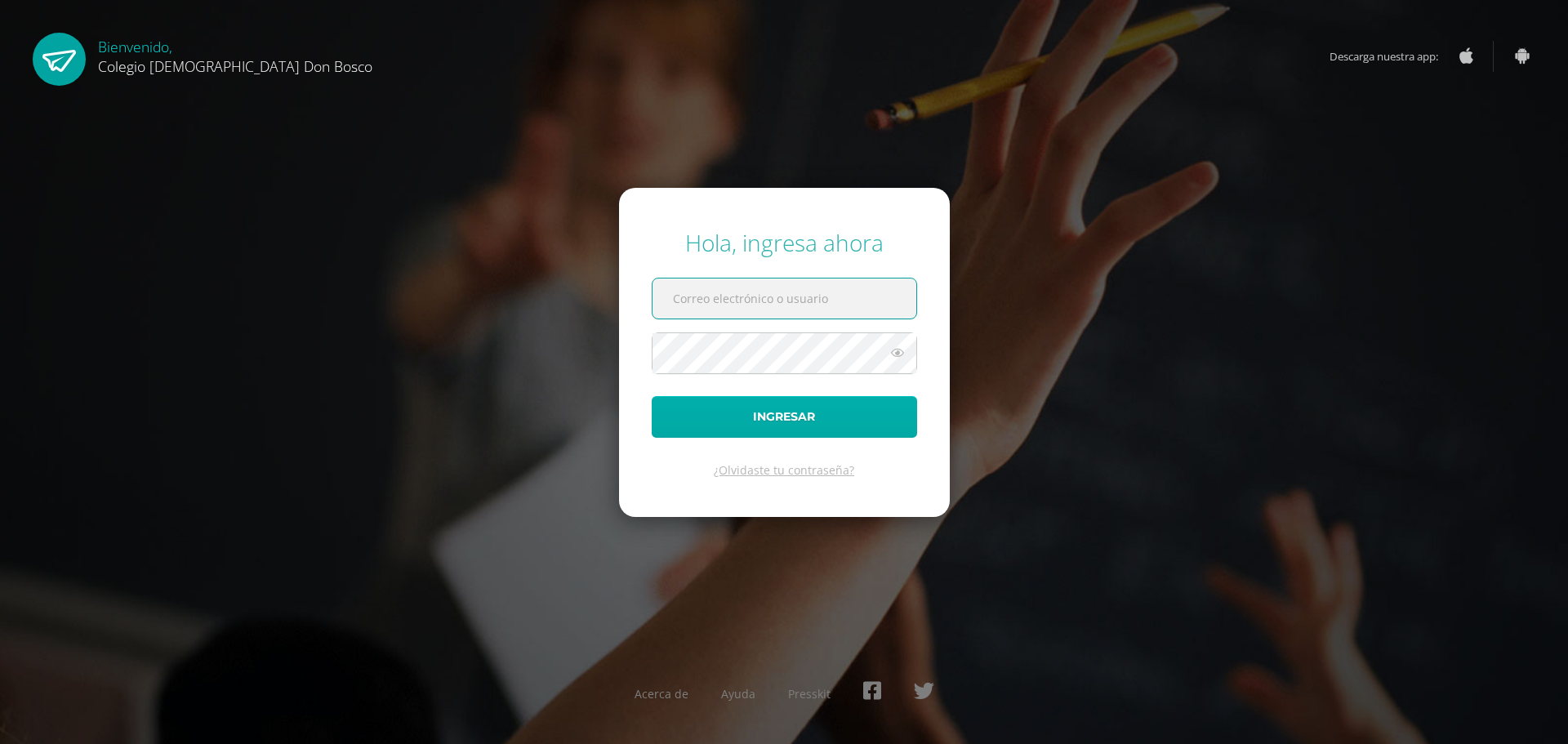
type input "[EMAIL_ADDRESS][DOMAIN_NAME]"
click at [772, 425] on button "Ingresar" at bounding box center [784, 416] width 265 height 42
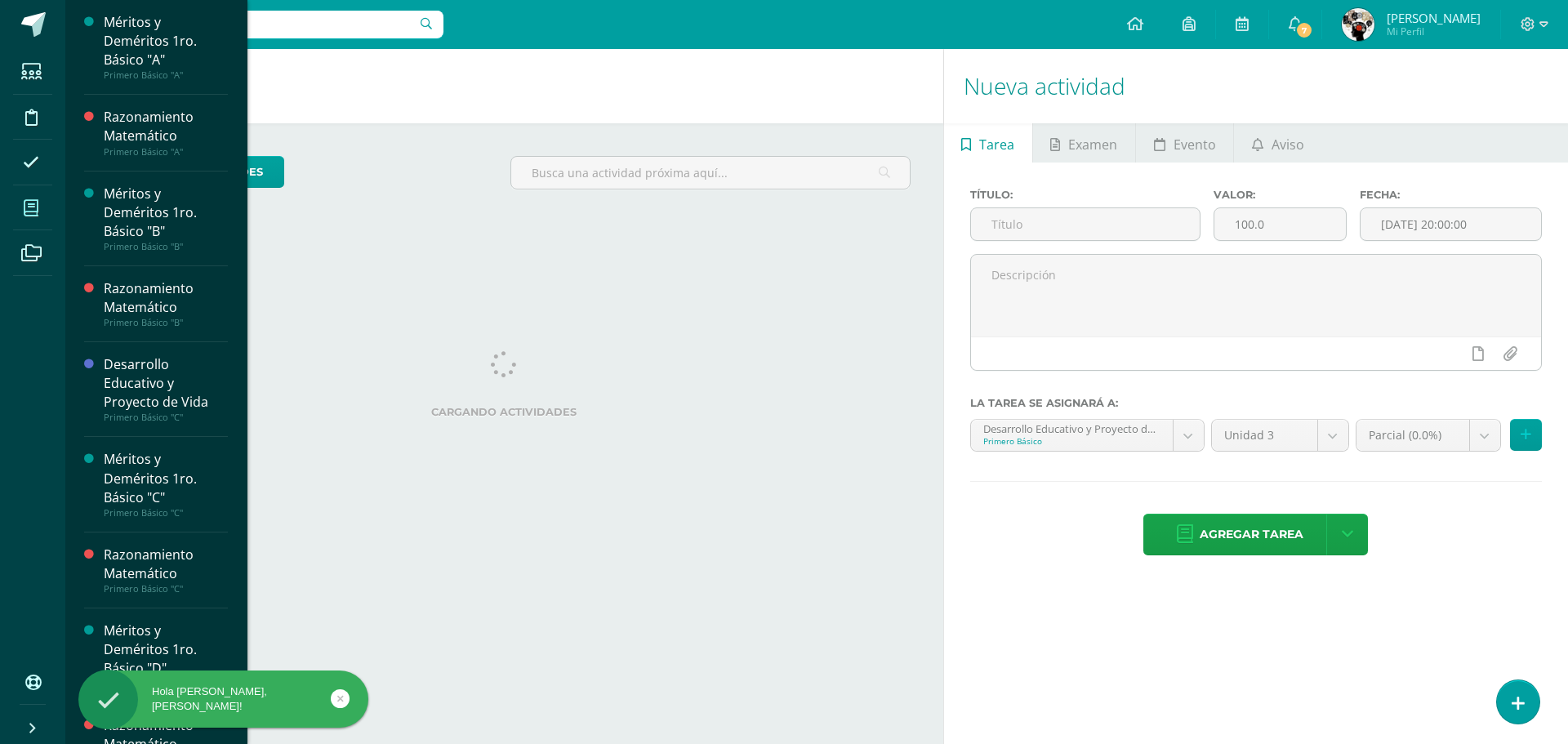
click at [33, 215] on icon at bounding box center [30, 208] width 15 height 17
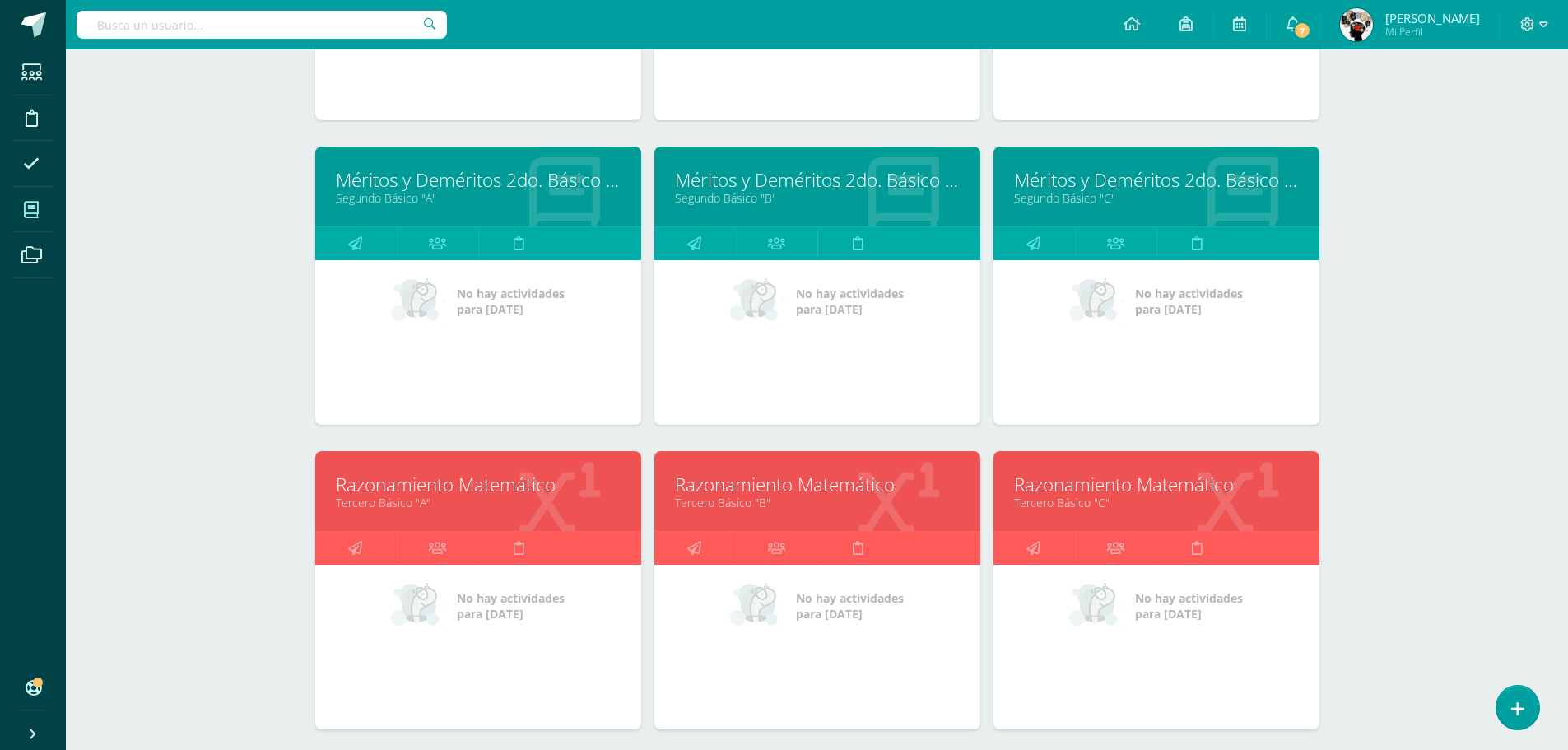
scroll to position [1808, 0]
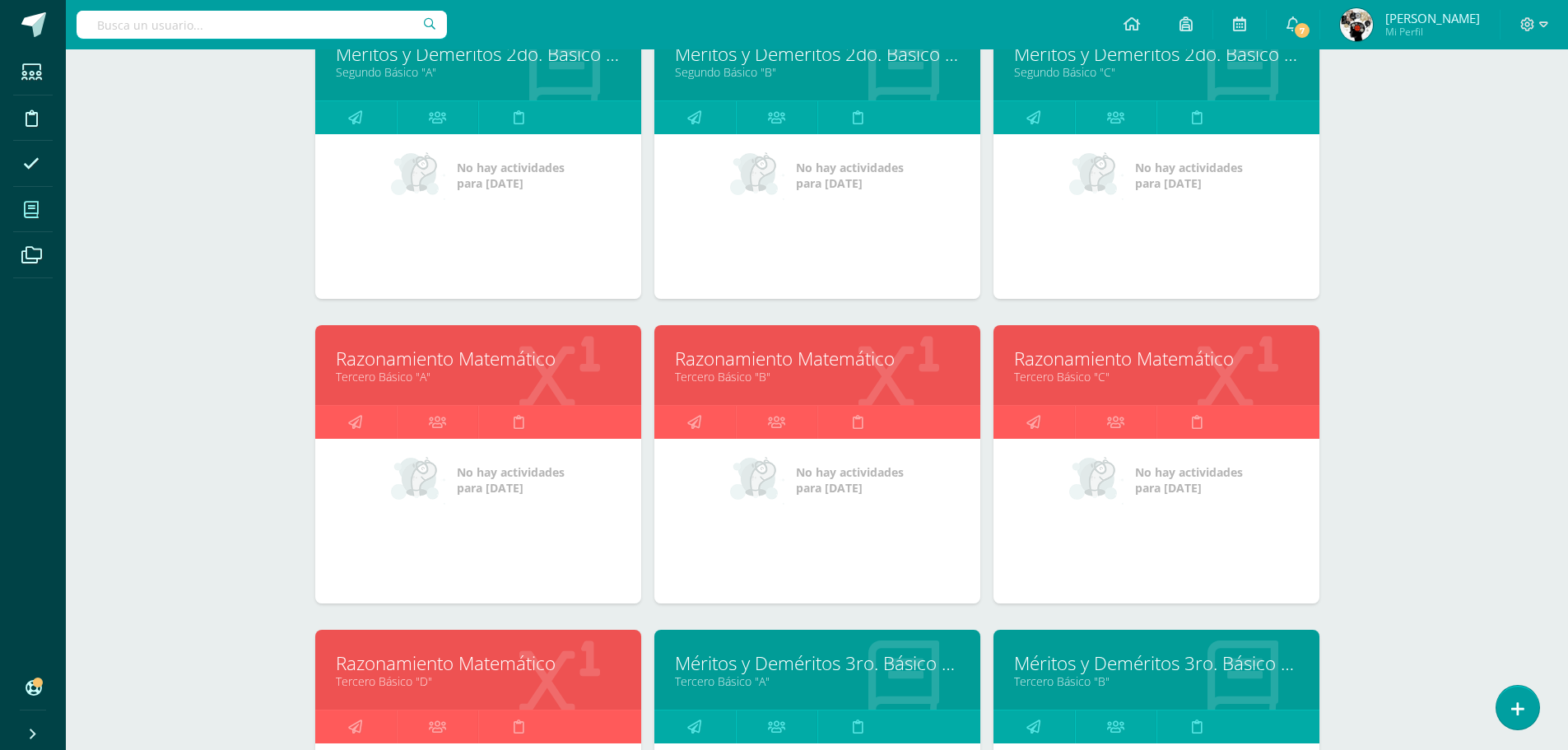
click at [470, 705] on div "Razonamiento Matemático Tercero Básico "D"" at bounding box center [478, 669] width 326 height 80
click at [531, 663] on link "Razonamiento Matemático" at bounding box center [478, 663] width 285 height 26
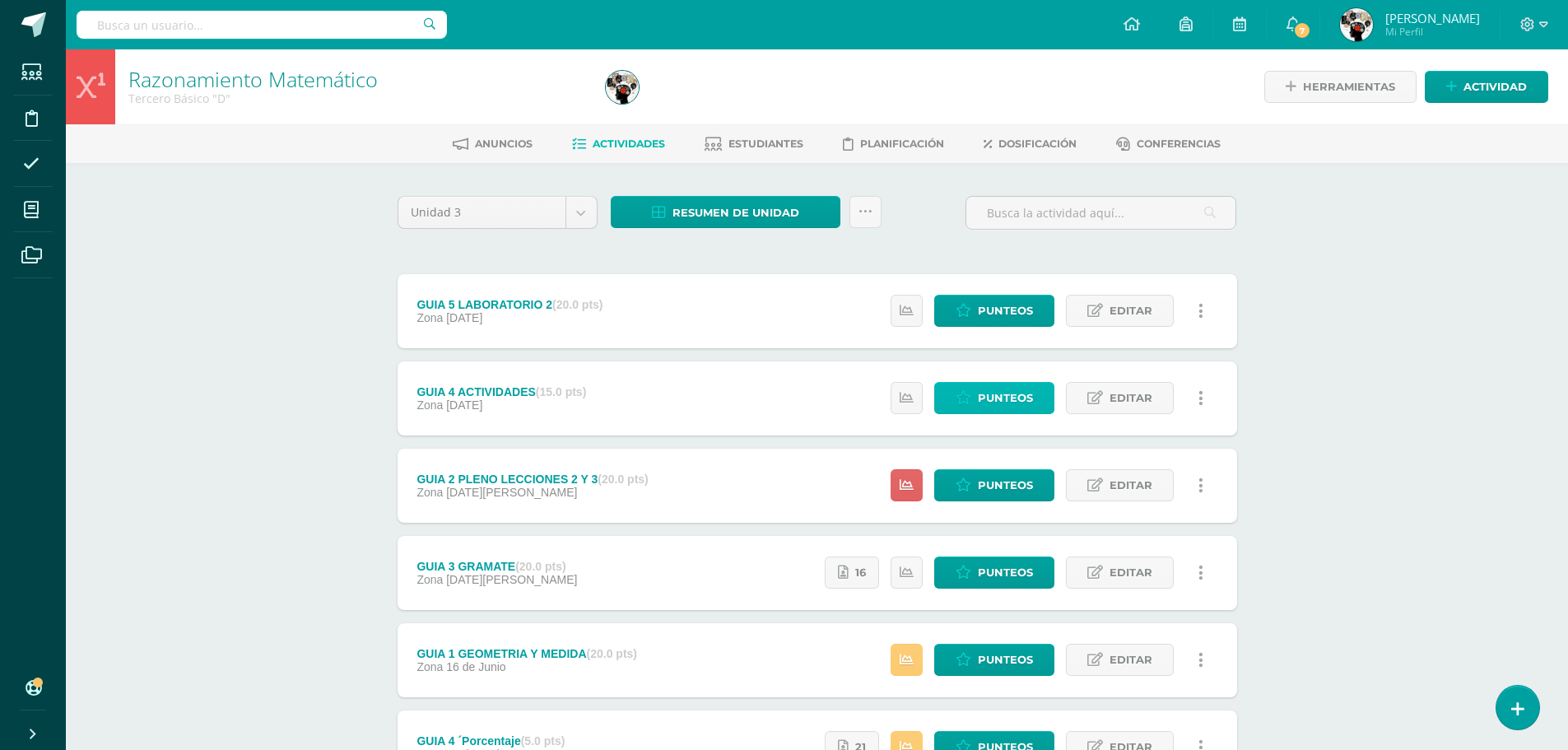
click at [1011, 392] on span "Punteos" at bounding box center [1005, 397] width 55 height 31
click at [1006, 394] on span "Punteos" at bounding box center [1005, 397] width 55 height 31
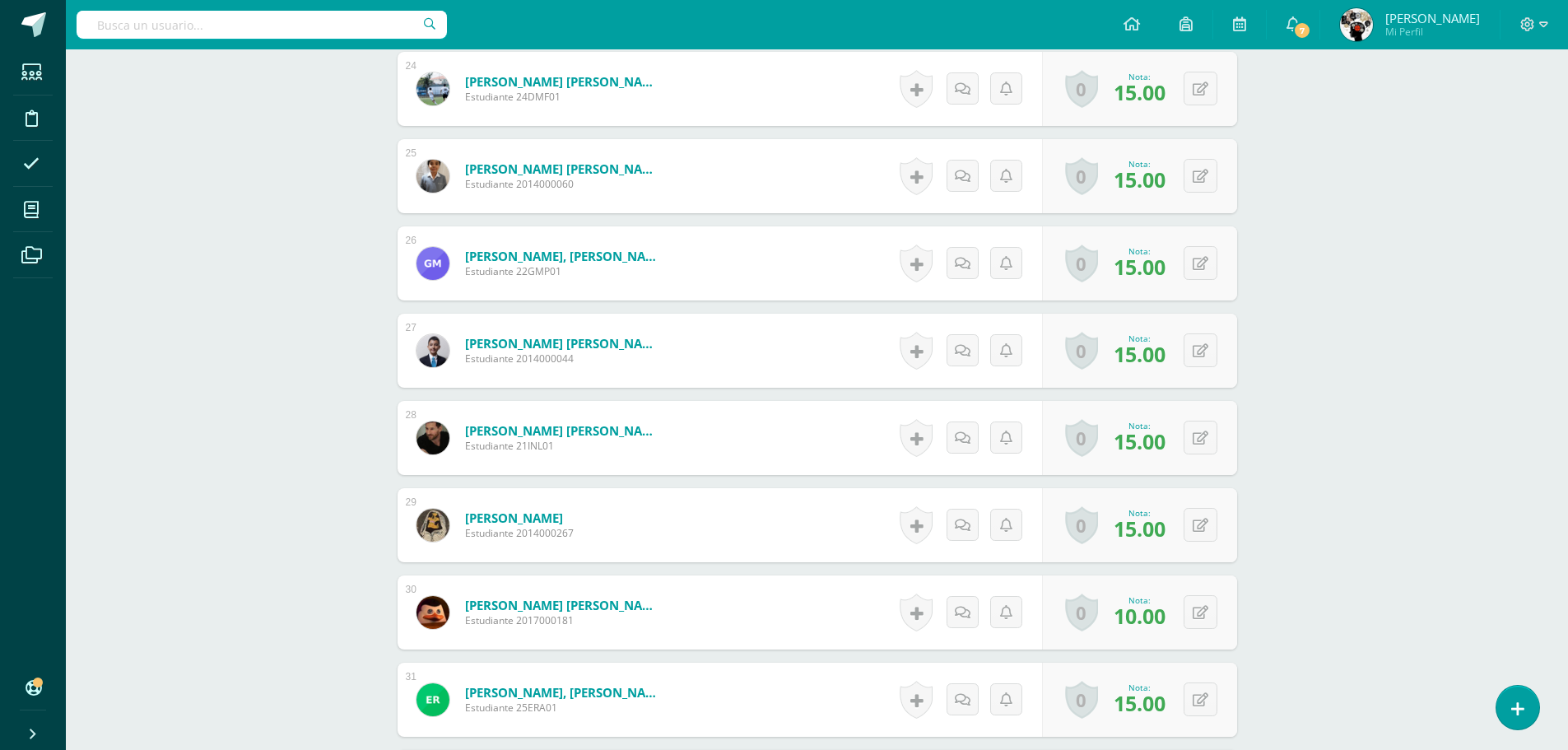
scroll to position [2789, 0]
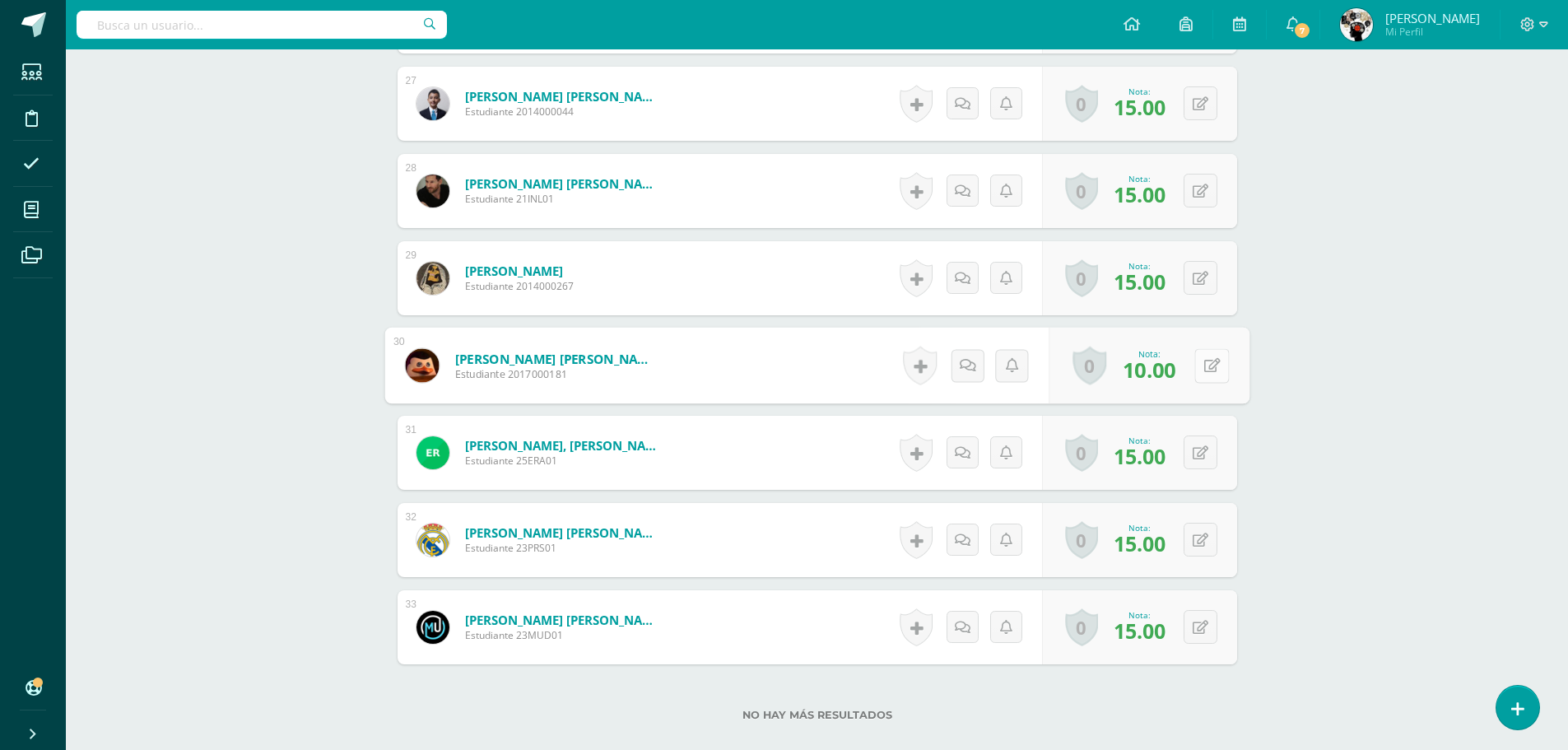
click at [1201, 362] on button at bounding box center [1211, 365] width 34 height 34
click at [1201, 362] on form "Pazos Delgado, Juan Pablo Estudiante 2017000181 Nota 10.00 0 Logros Logros obte…" at bounding box center [817, 365] width 840 height 74
type input "15"
click at [1079, 333] on div "Nota 15" at bounding box center [1146, 366] width 206 height 77
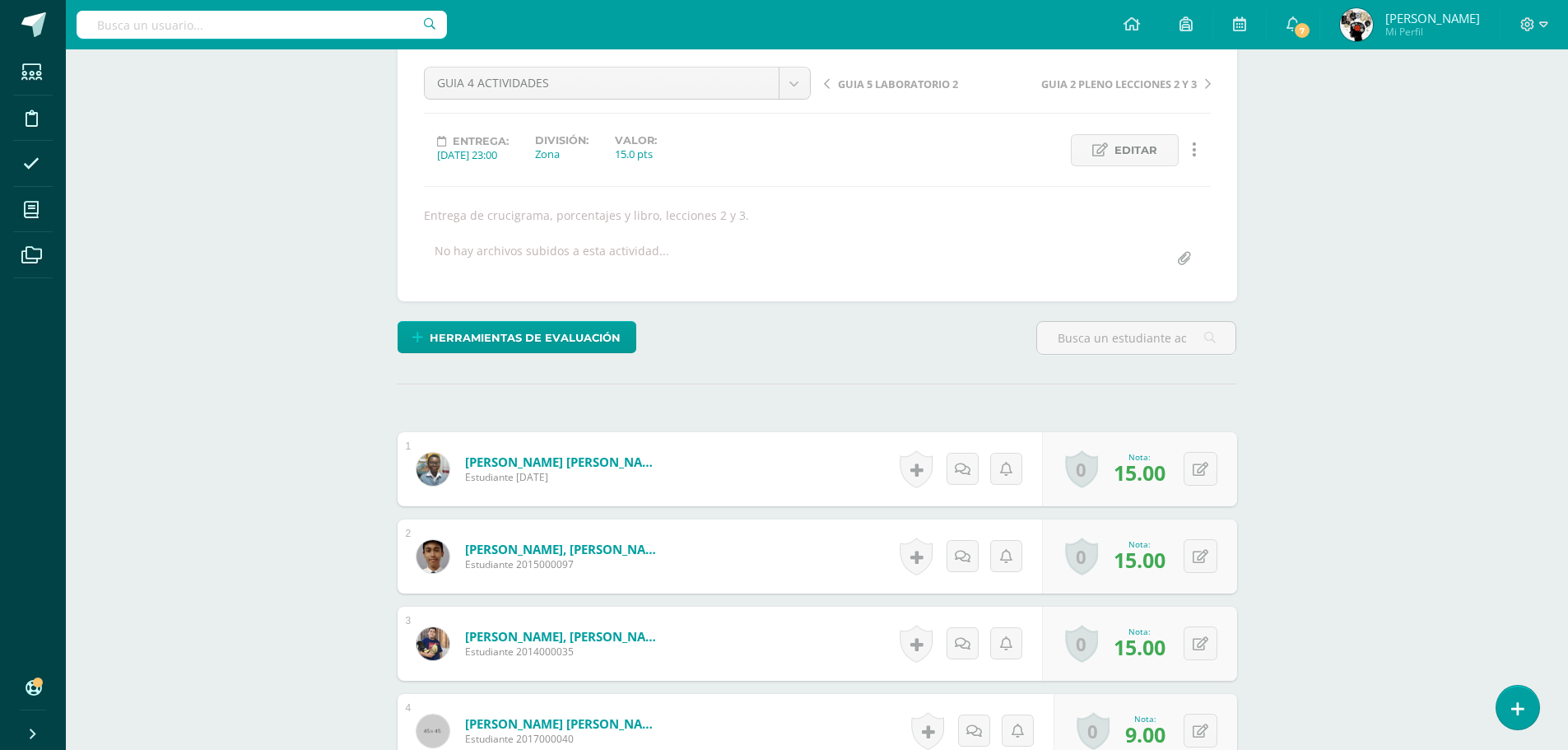
scroll to position [0, 0]
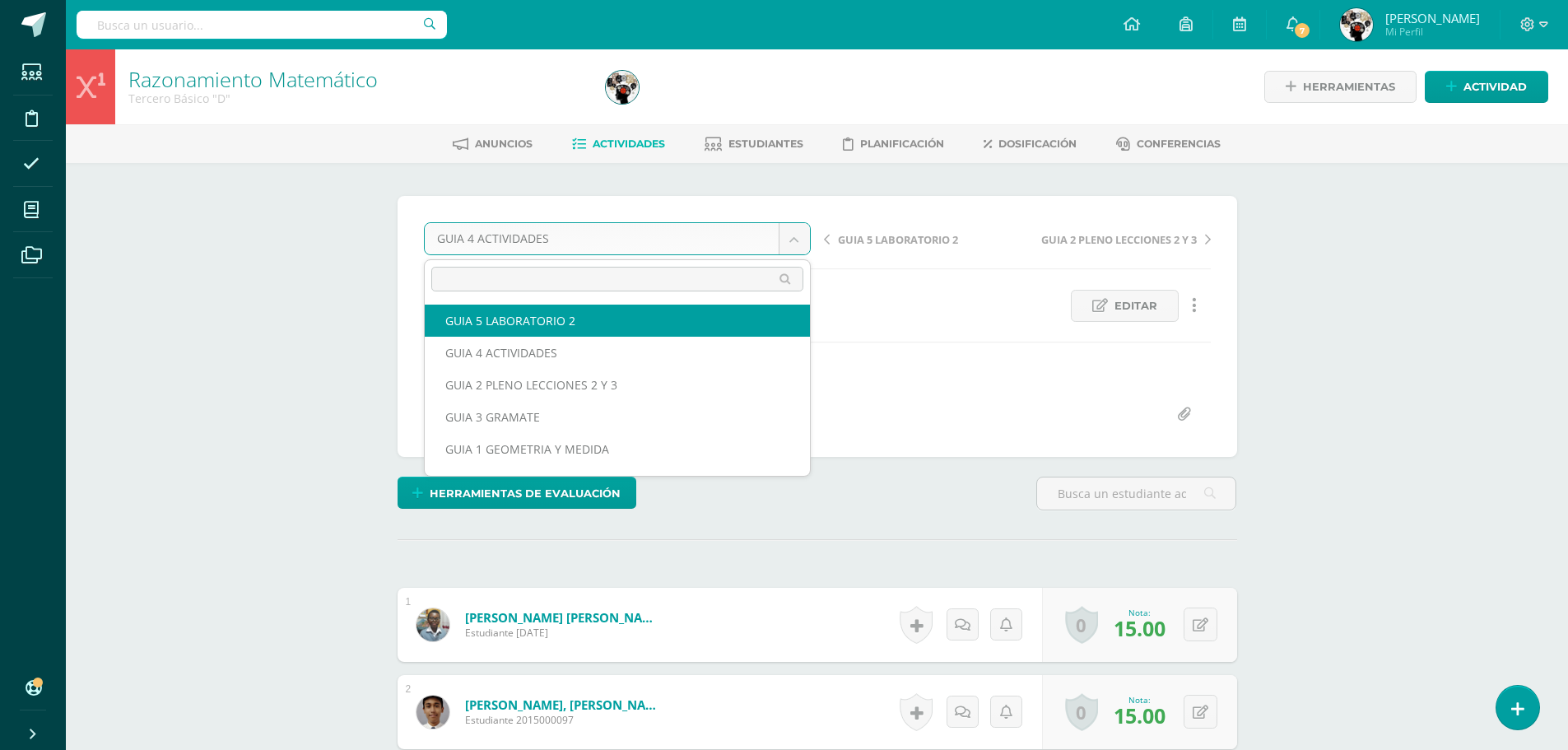
select select "/dashboard/teacher/grade-activity/177164/"
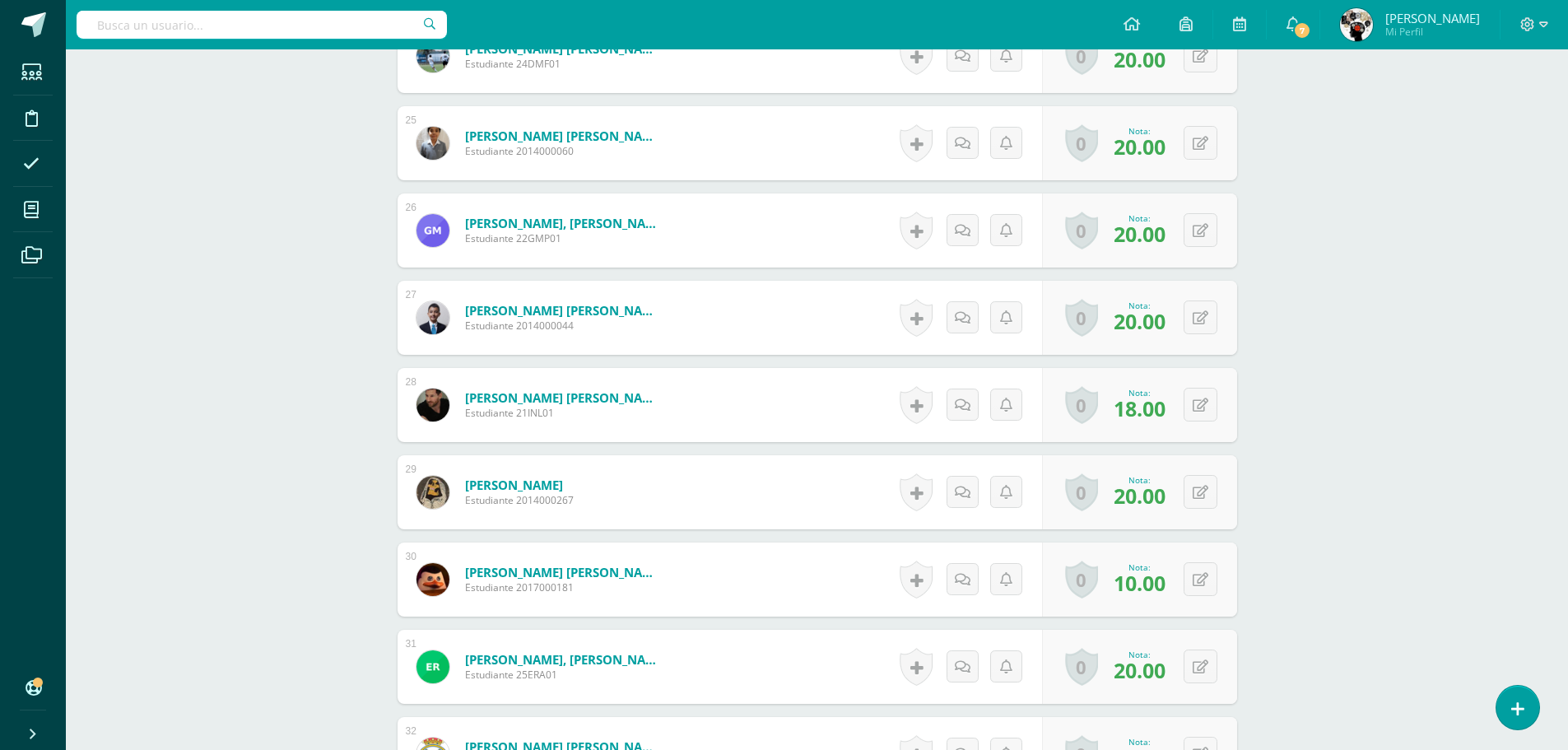
scroll to position [2576, 0]
click at [1205, 575] on icon at bounding box center [1211, 579] width 17 height 14
type input "20"
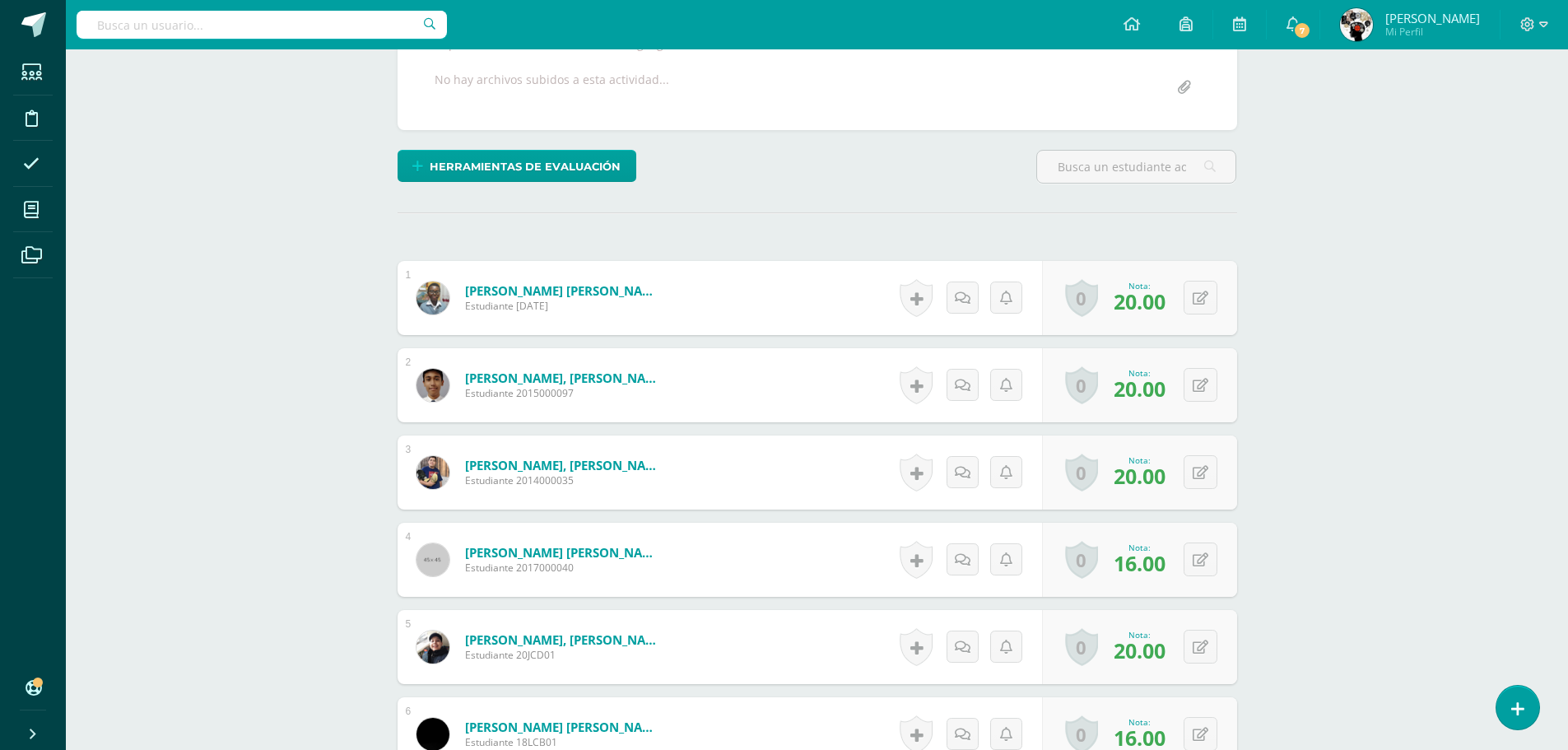
scroll to position [0, 0]
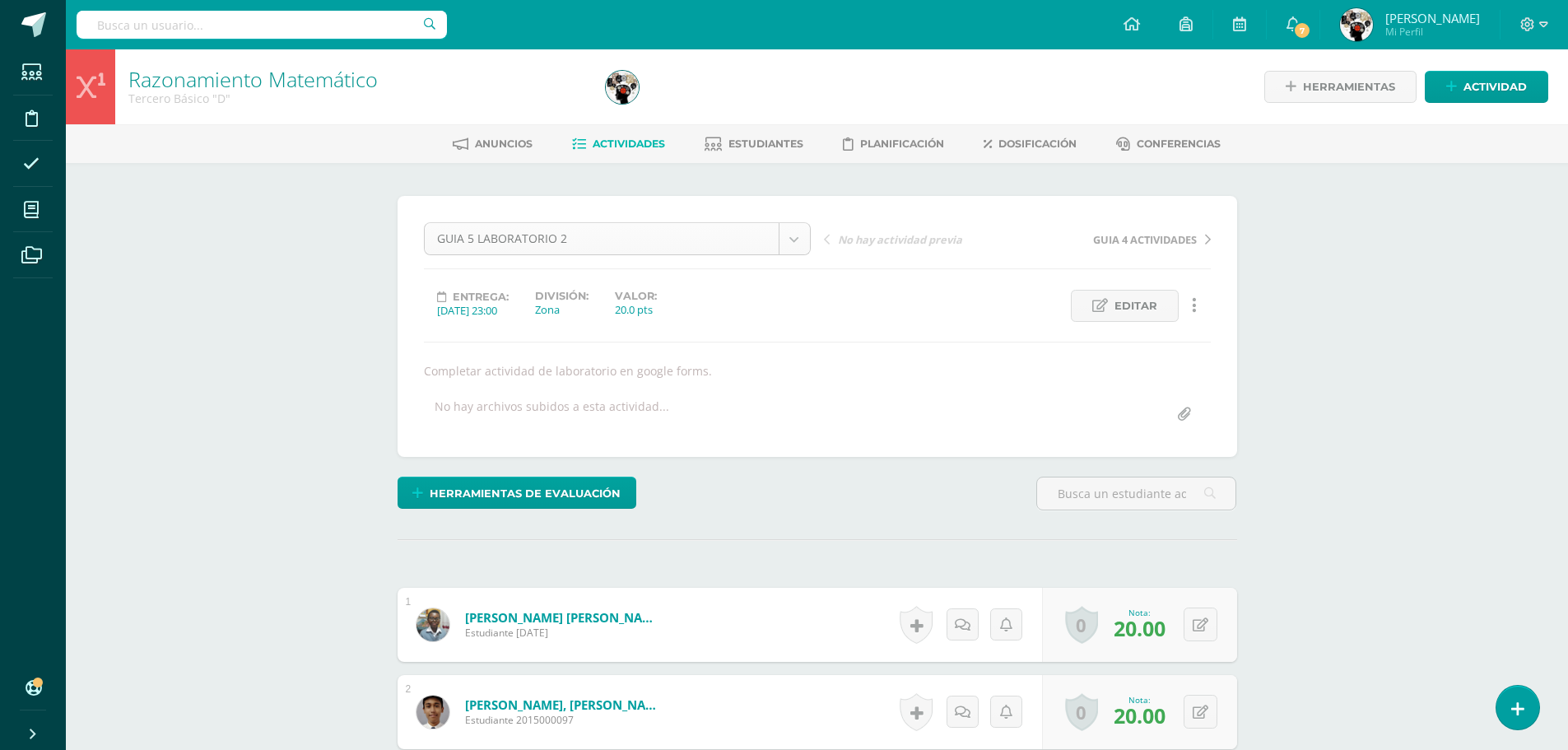
click at [604, 133] on link "Actividades" at bounding box center [618, 144] width 93 height 27
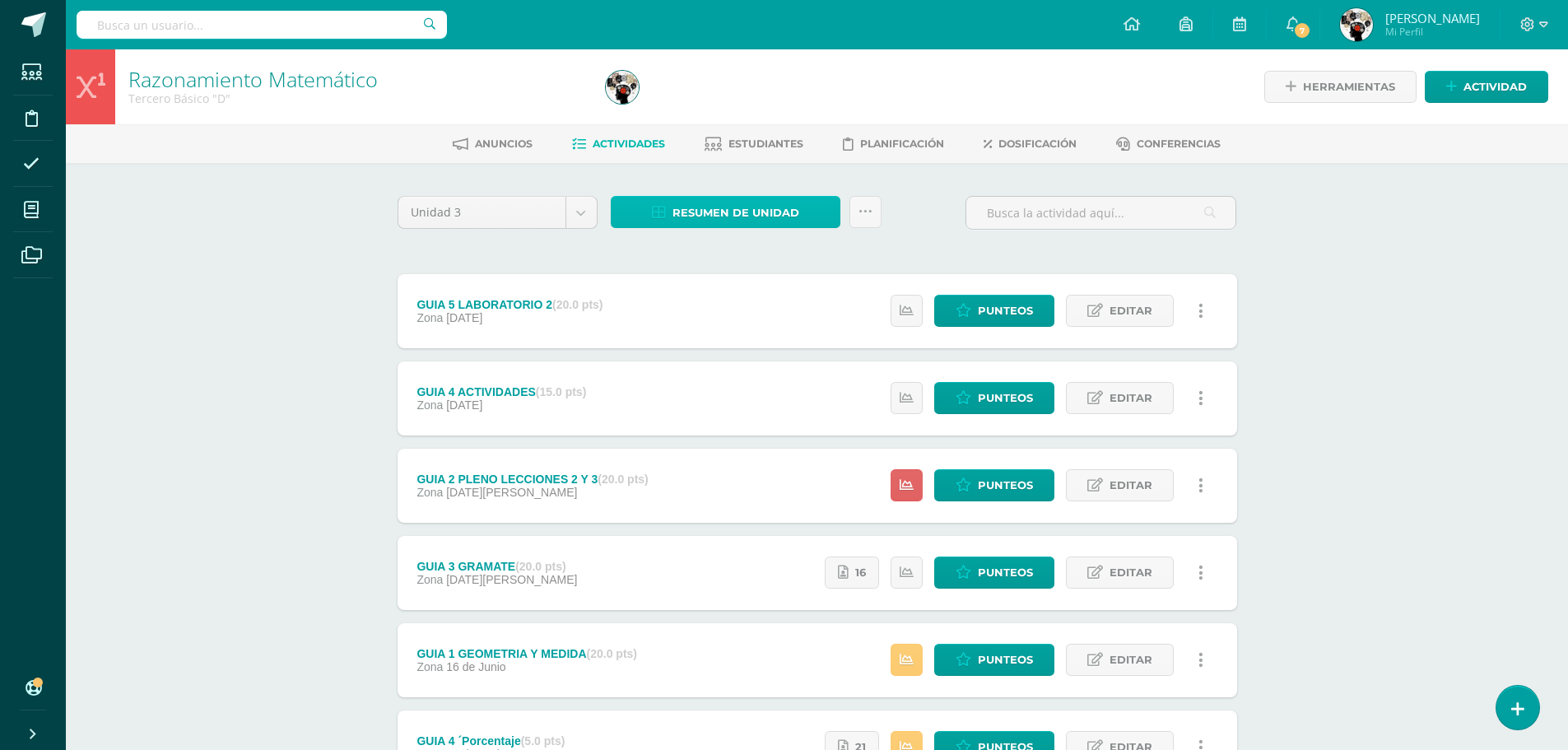
click at [725, 212] on span "Resumen de unidad" at bounding box center [735, 212] width 127 height 31
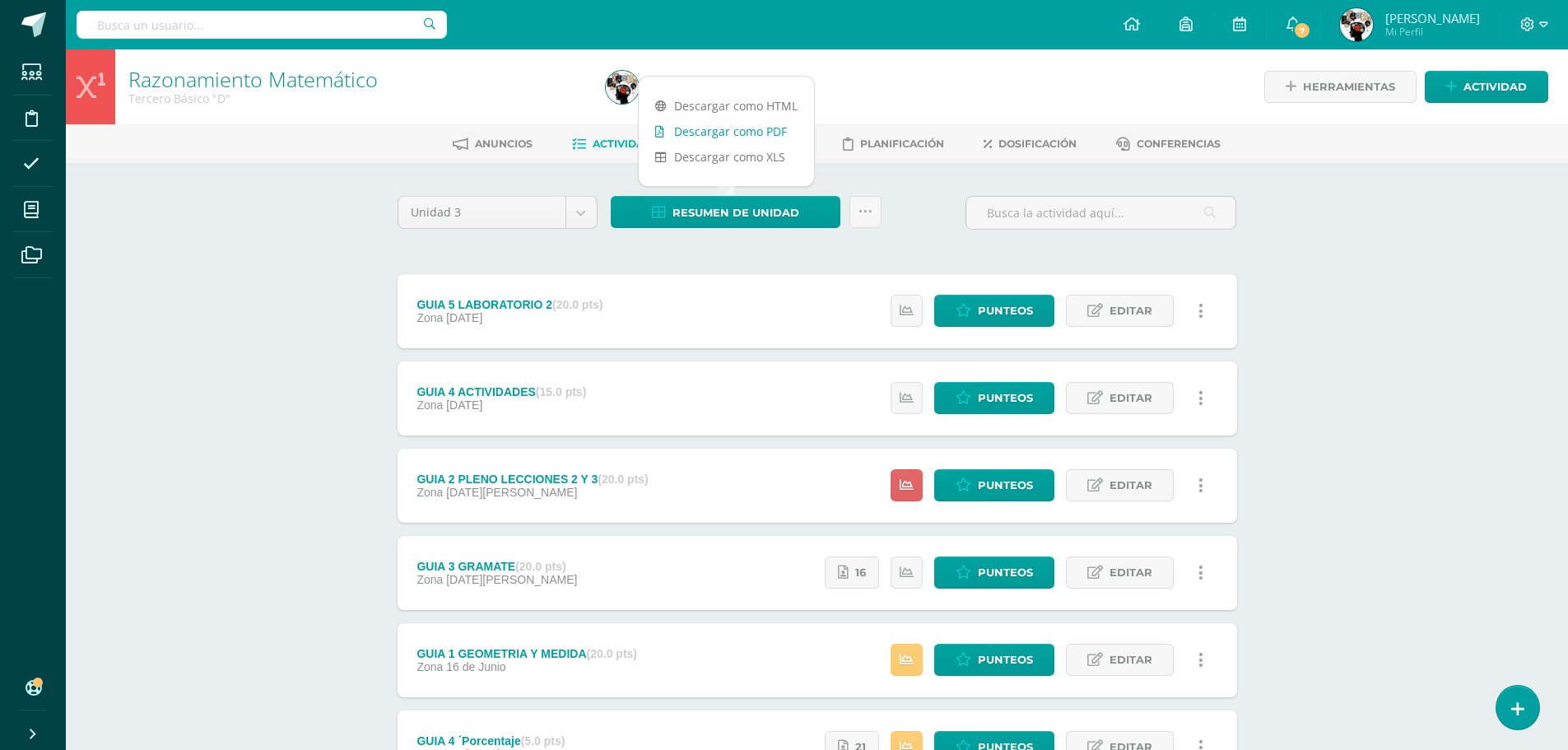
click at [746, 134] on link "Descargar como PDF" at bounding box center [726, 131] width 175 height 26
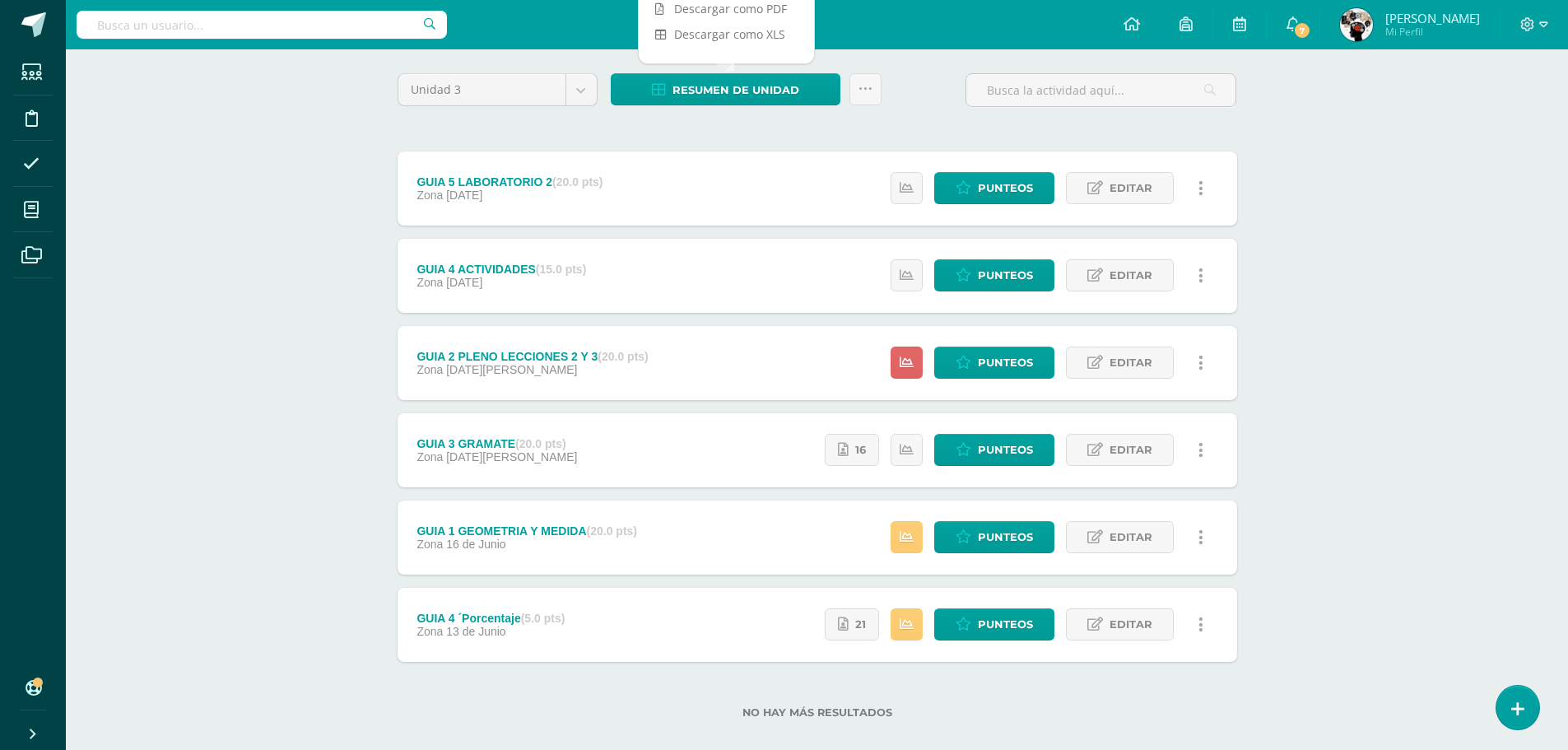
scroll to position [144, 0]
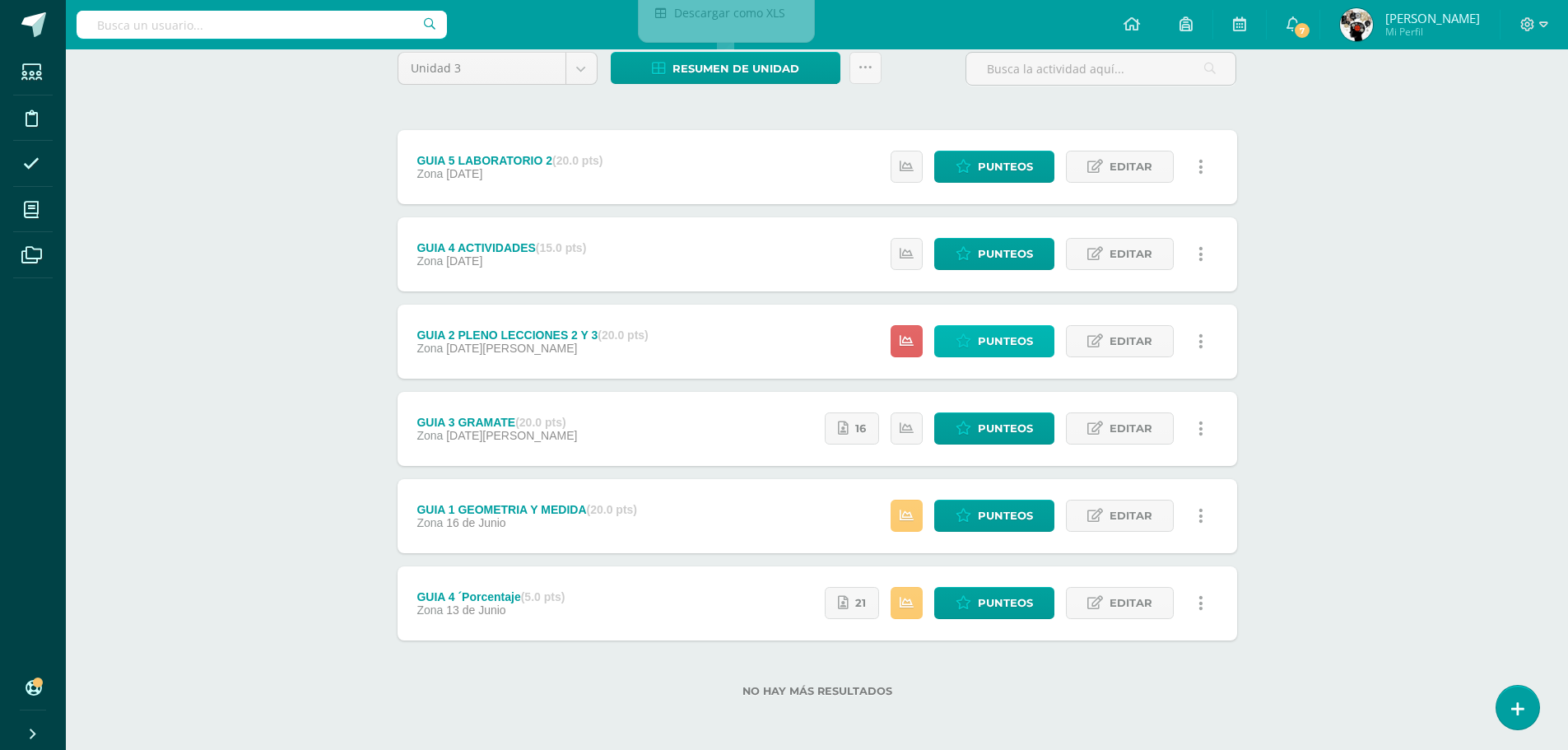
click at [1000, 338] on span "Punteos" at bounding box center [1005, 341] width 55 height 31
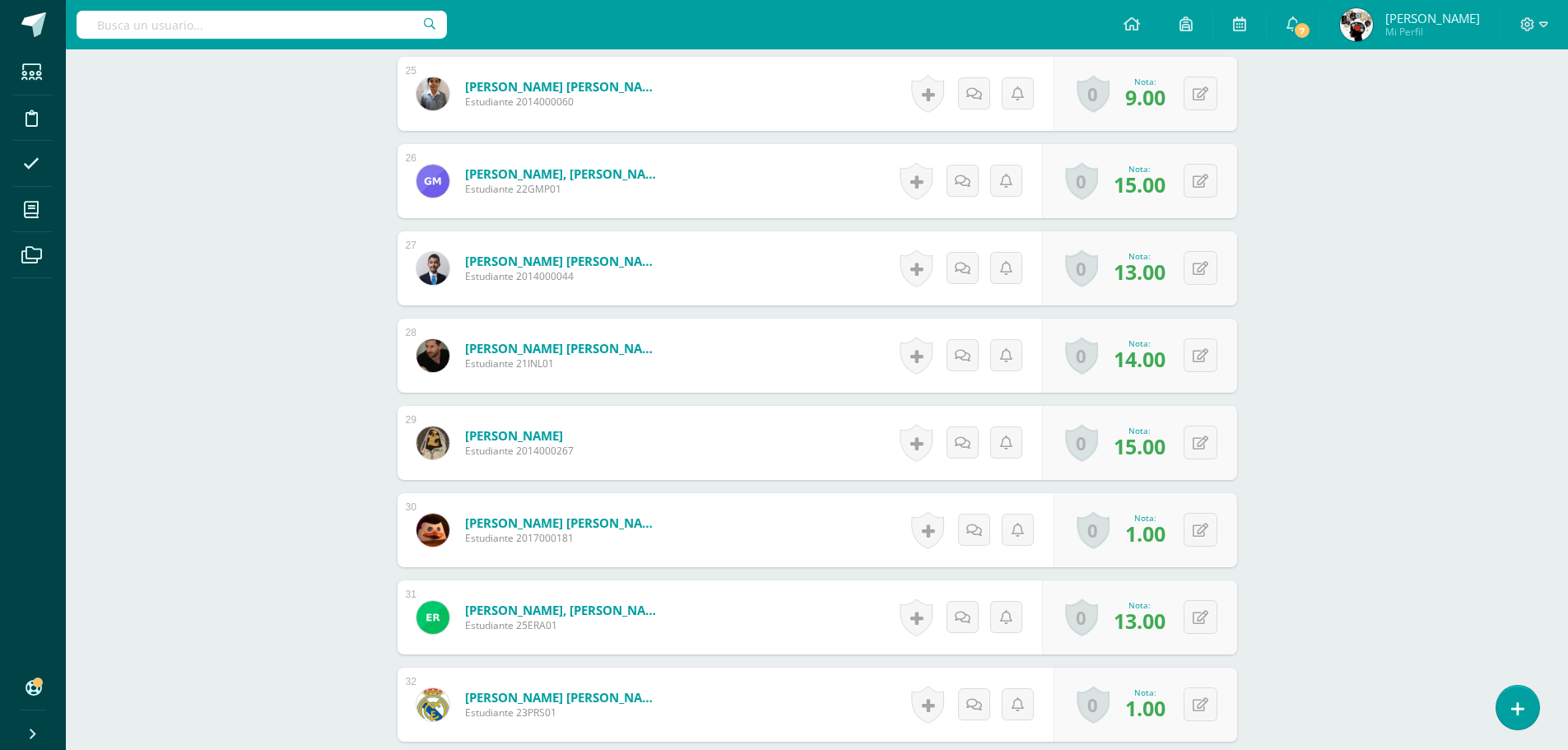
scroll to position [2673, 0]
click at [1200, 523] on button at bounding box center [1211, 528] width 34 height 34
type input "2"
click at [819, 527] on form "Pazos Delgado, Juan Pablo Estudiante 2017000181 Nota 2 0 Logros Logros obtenido…" at bounding box center [817, 528] width 840 height 74
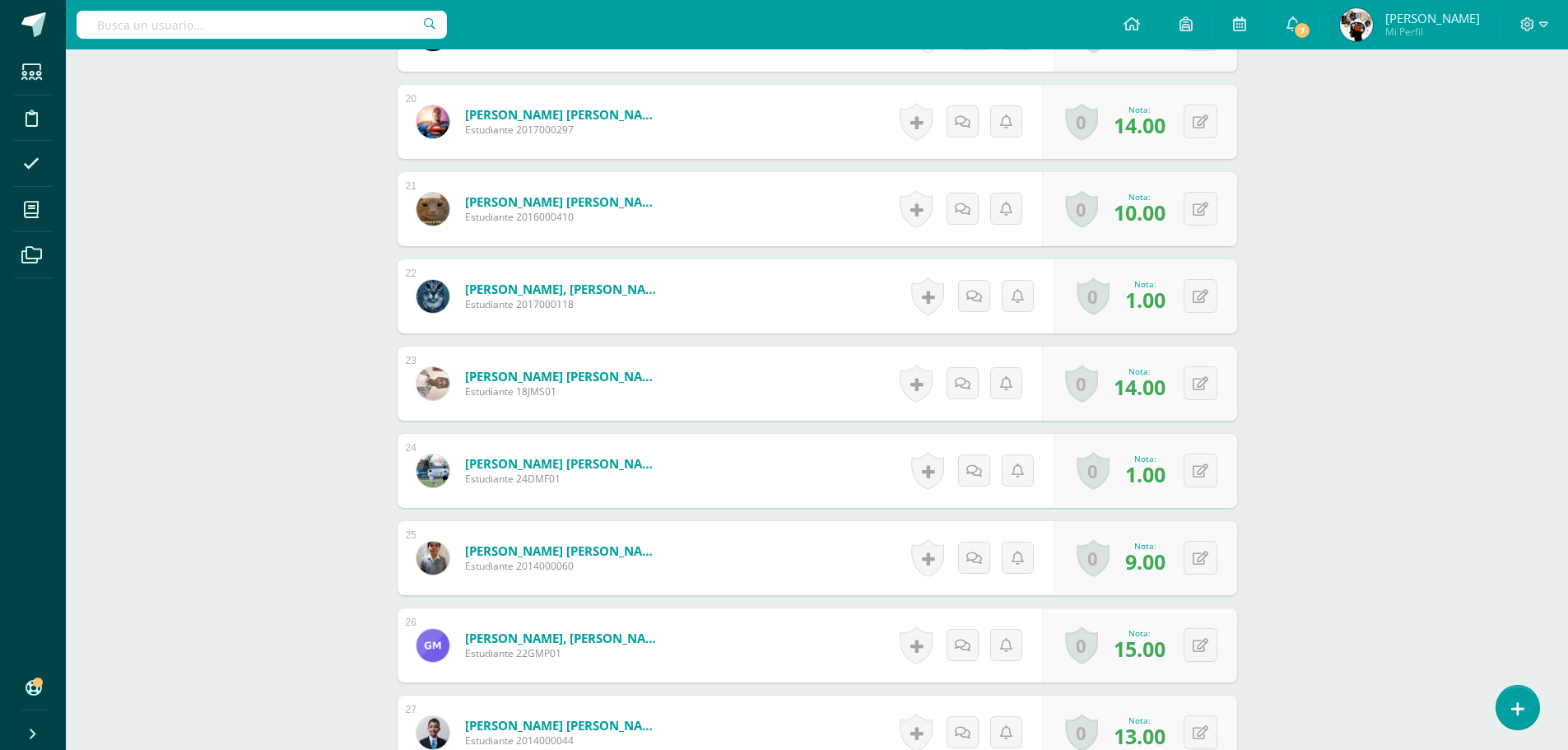
scroll to position [2179, 0]
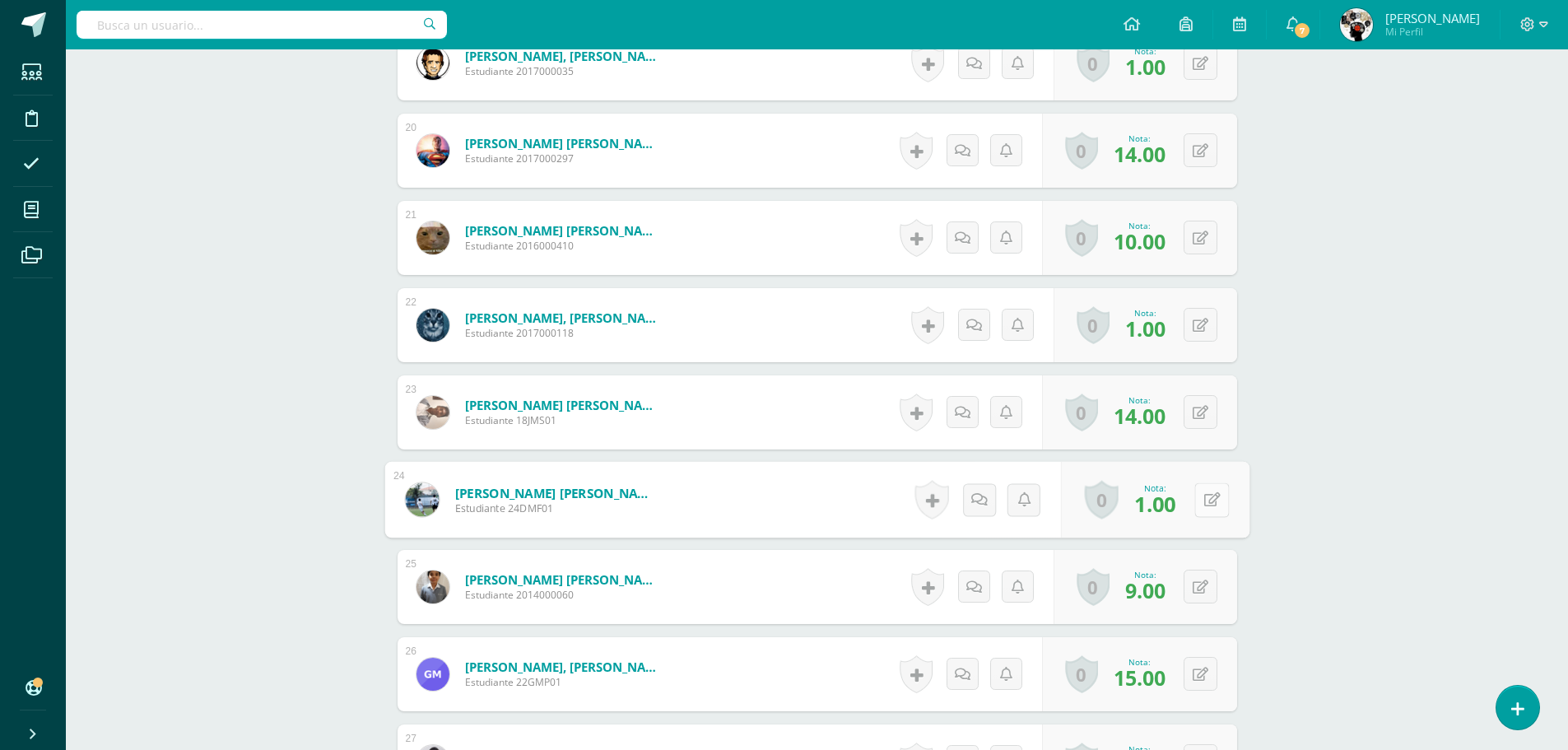
click at [1204, 497] on icon at bounding box center [1211, 499] width 17 height 14
type input "2"
click at [838, 482] on form "Montenegro Fajardo, Diego Alejandro Estudiante 24DMF01 Nota 2 0 Logros Logros o…" at bounding box center [817, 501] width 865 height 77
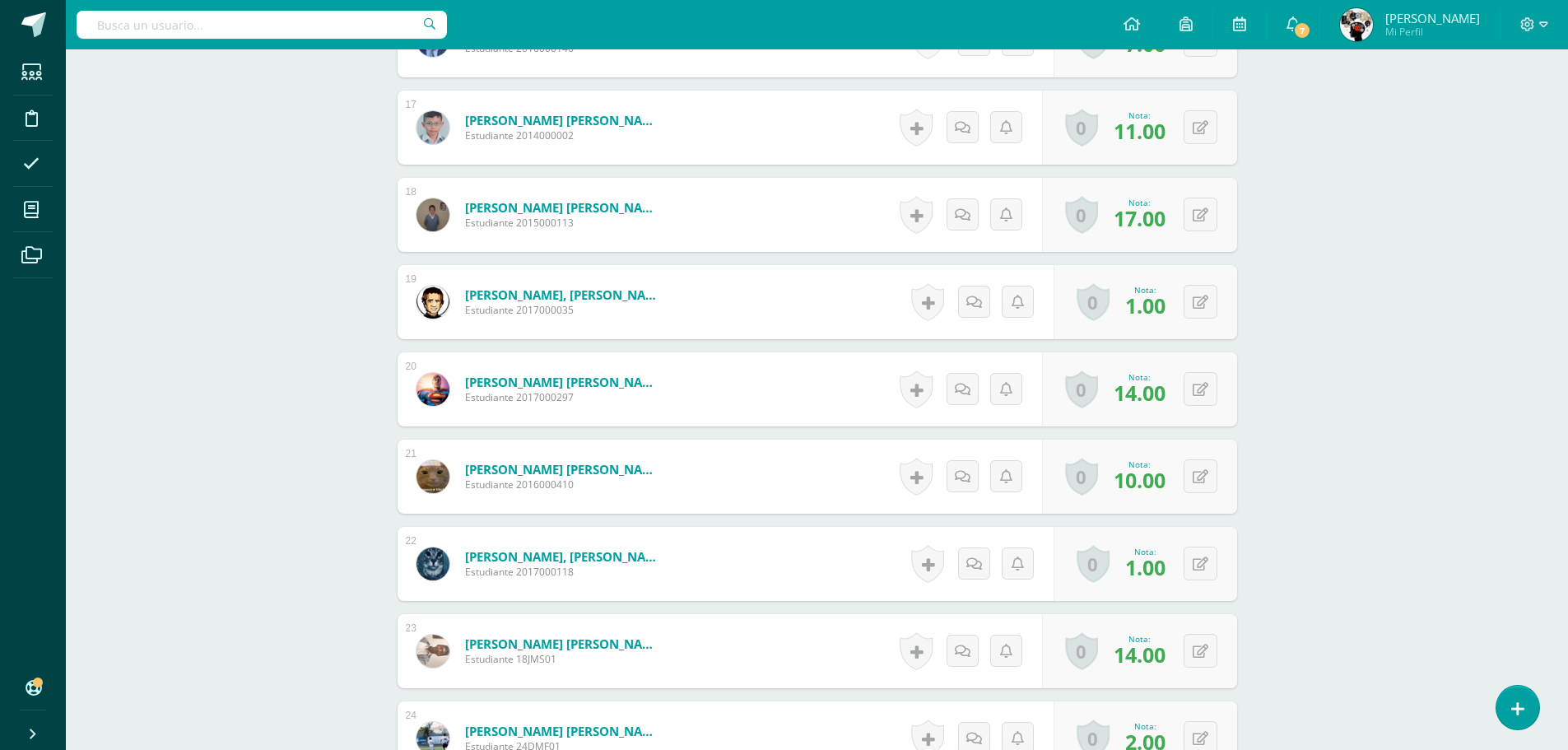
scroll to position [1932, 0]
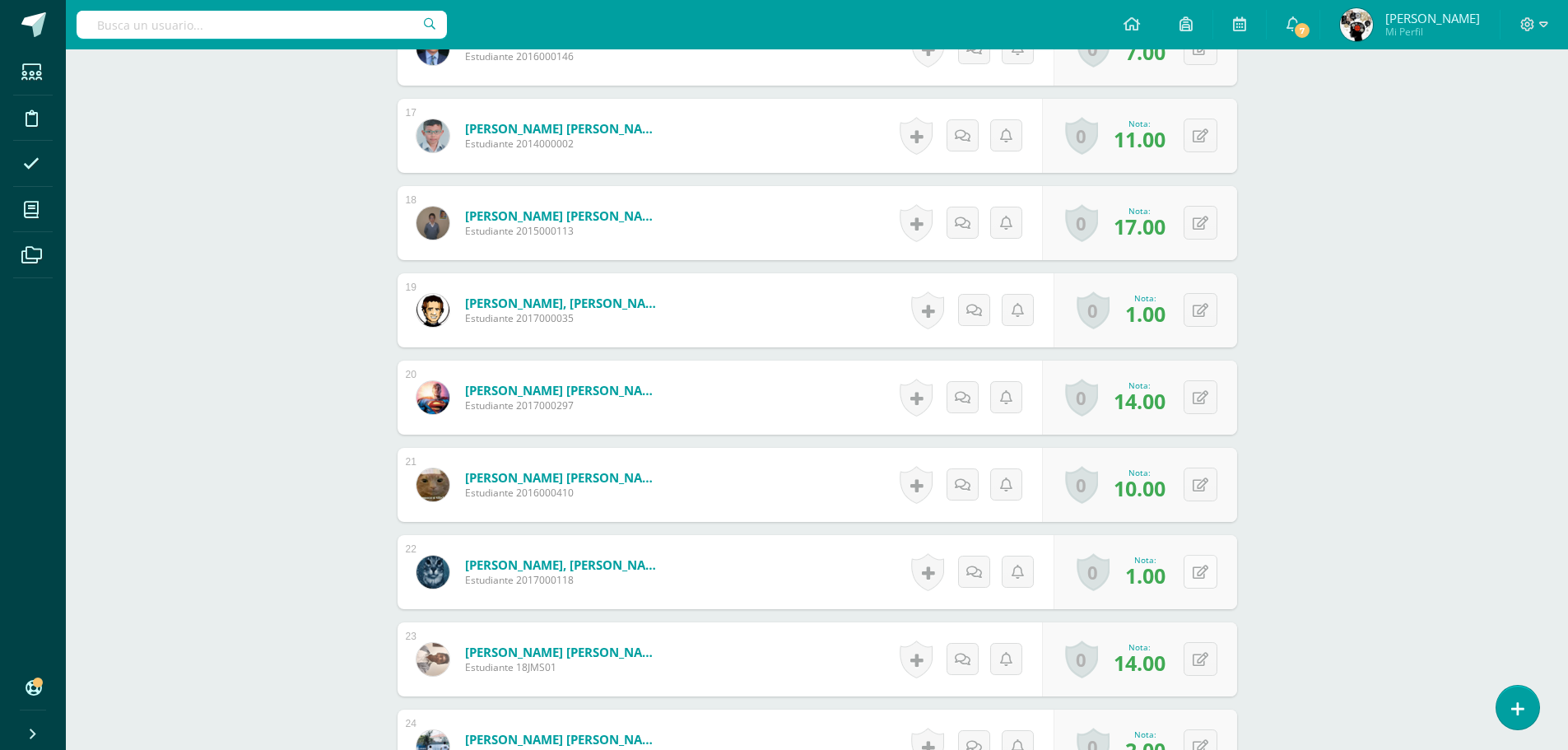
click at [1197, 570] on button at bounding box center [1200, 572] width 34 height 34
type input "2"
click at [775, 532] on div "1 Alvarez Nuñez, Jaden Didier Estudiante 20JAN01 Nota 15.00 0 Logros Logros obt…" at bounding box center [817, 136] width 840 height 2866
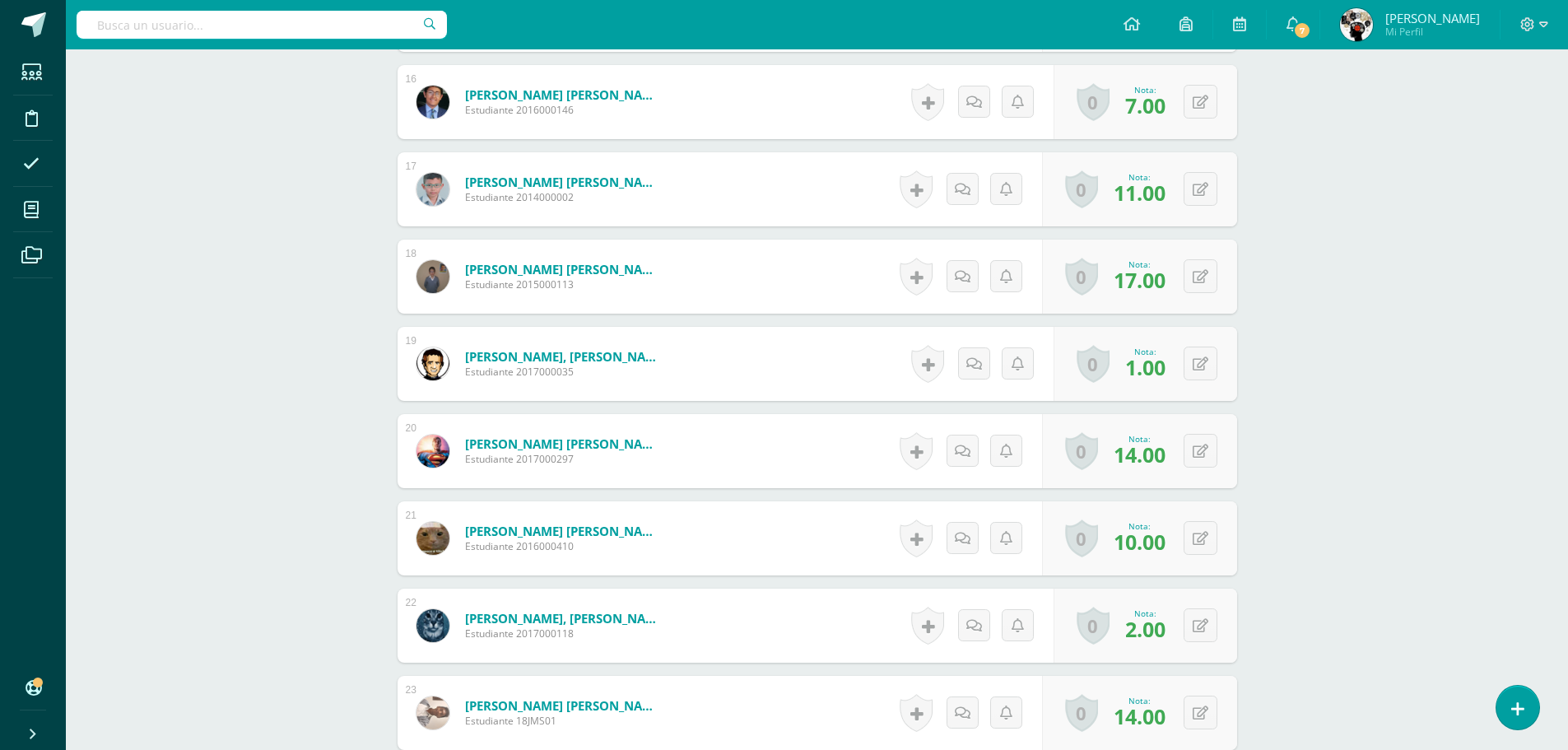
scroll to position [1850, 0]
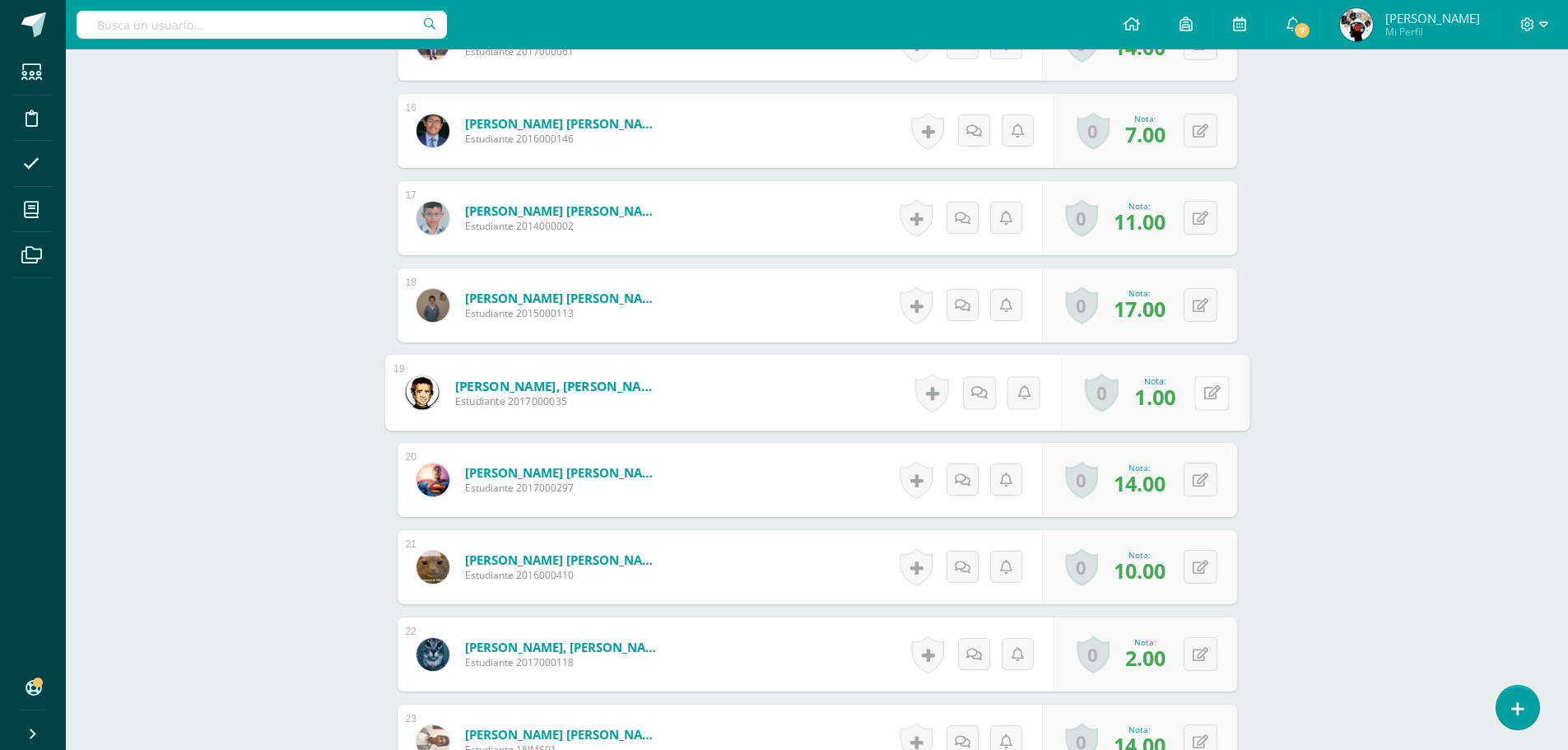
click at [1203, 391] on icon at bounding box center [1211, 392] width 17 height 14
type input "2"
click at [743, 357] on form "Lima López, Anderson Esteban Estudiante 2017000035 Nota 2 0 Logros Logros obten…" at bounding box center [817, 392] width 840 height 74
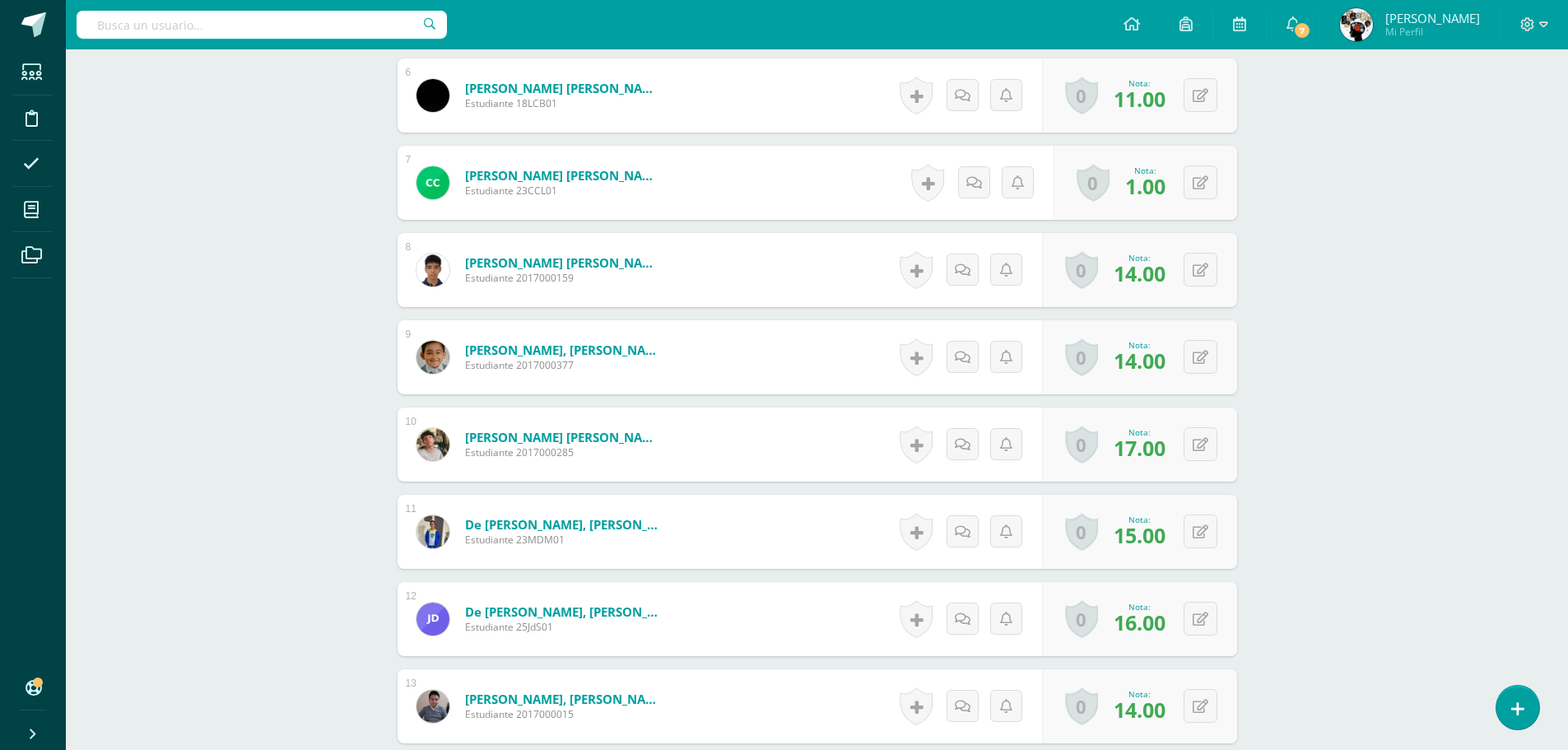
scroll to position [861, 0]
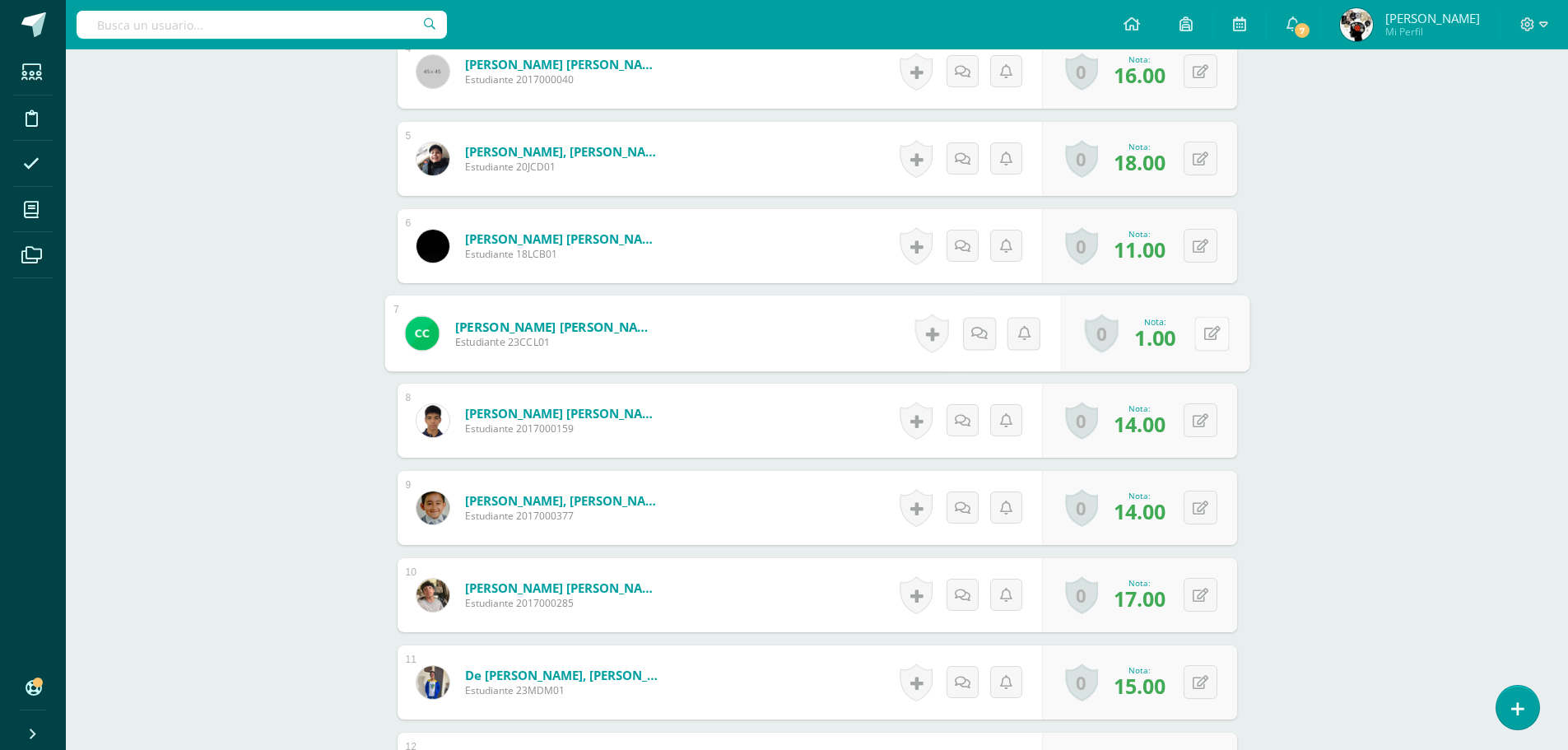
click at [1191, 331] on div "0 Logros Logros obtenidos Aún no hay logros agregados Nota: 1.00" at bounding box center [1154, 334] width 188 height 77
click at [1211, 327] on icon at bounding box center [1211, 333] width 17 height 14
type input "2"
click at [811, 321] on form "Carrillo Lucas, Christian Javier Estudiante 23CCL01 Nota 2 0 Logros Logros obte…" at bounding box center [817, 334] width 865 height 77
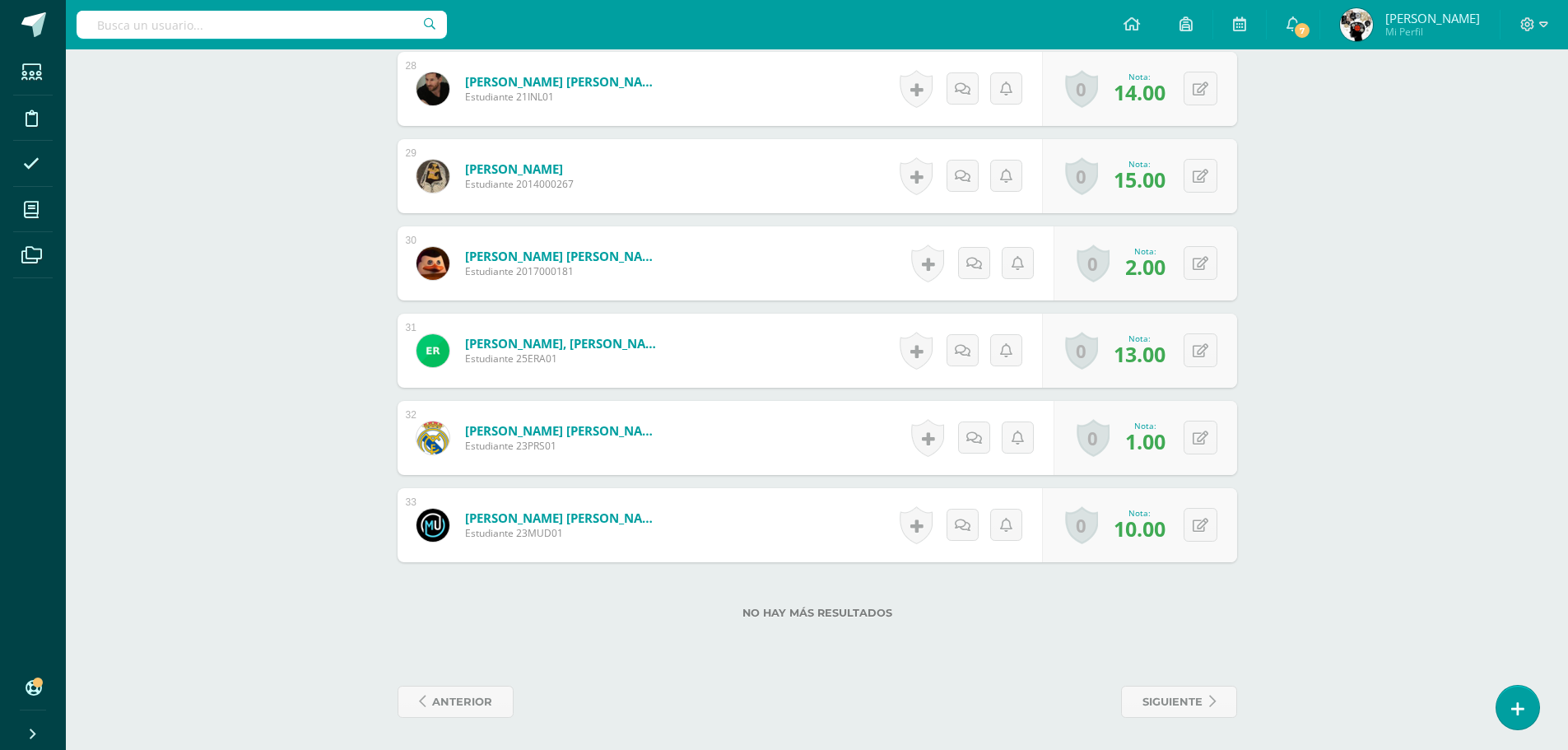
scroll to position [2939, 0]
click at [1210, 429] on button at bounding box center [1200, 437] width 34 height 34
type input "2"
click at [786, 420] on form "Robles Sandoval, Pablo David Estudiante 23PRS01 Nota 2 0 Logros Logros obtenido…" at bounding box center [817, 438] width 865 height 77
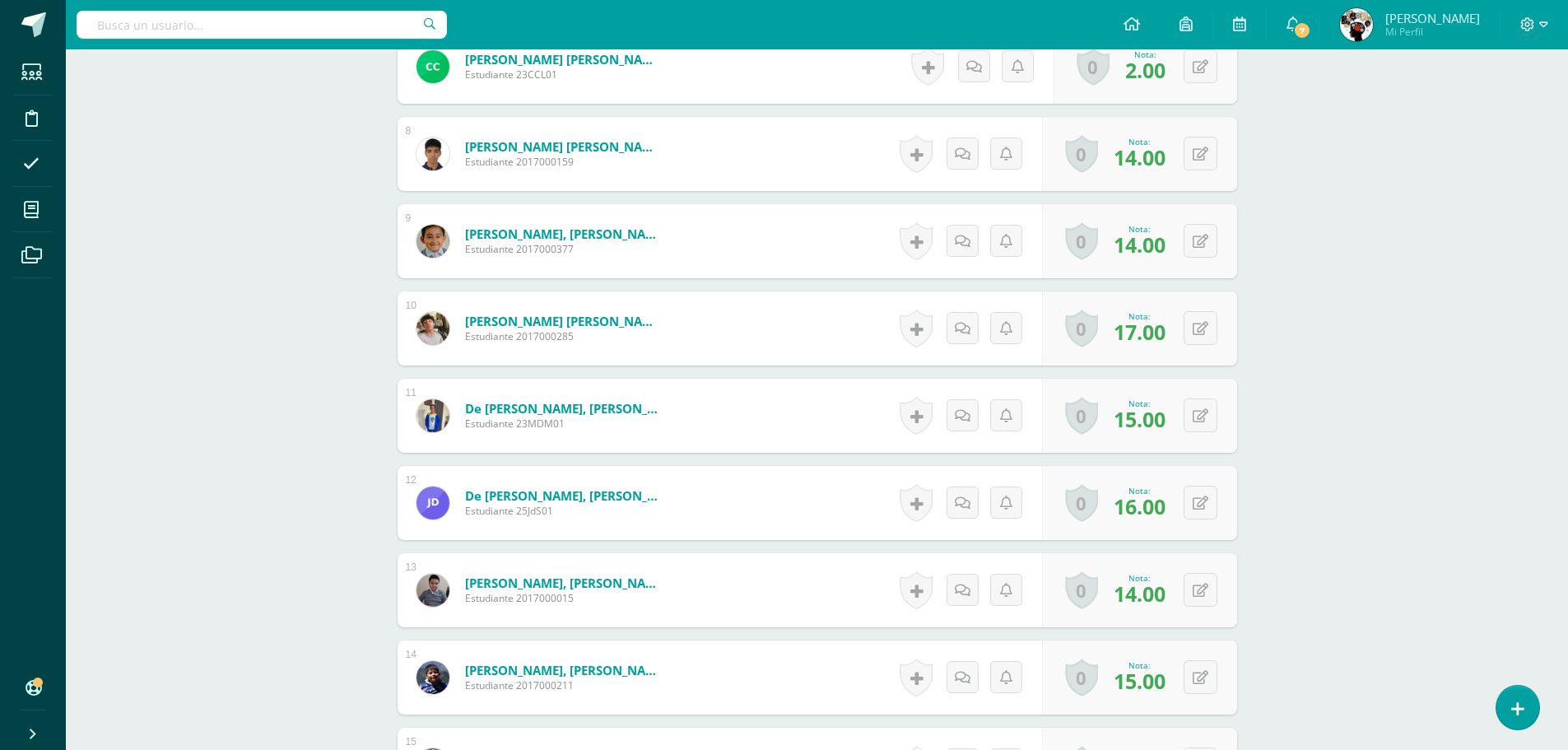
scroll to position [0, 0]
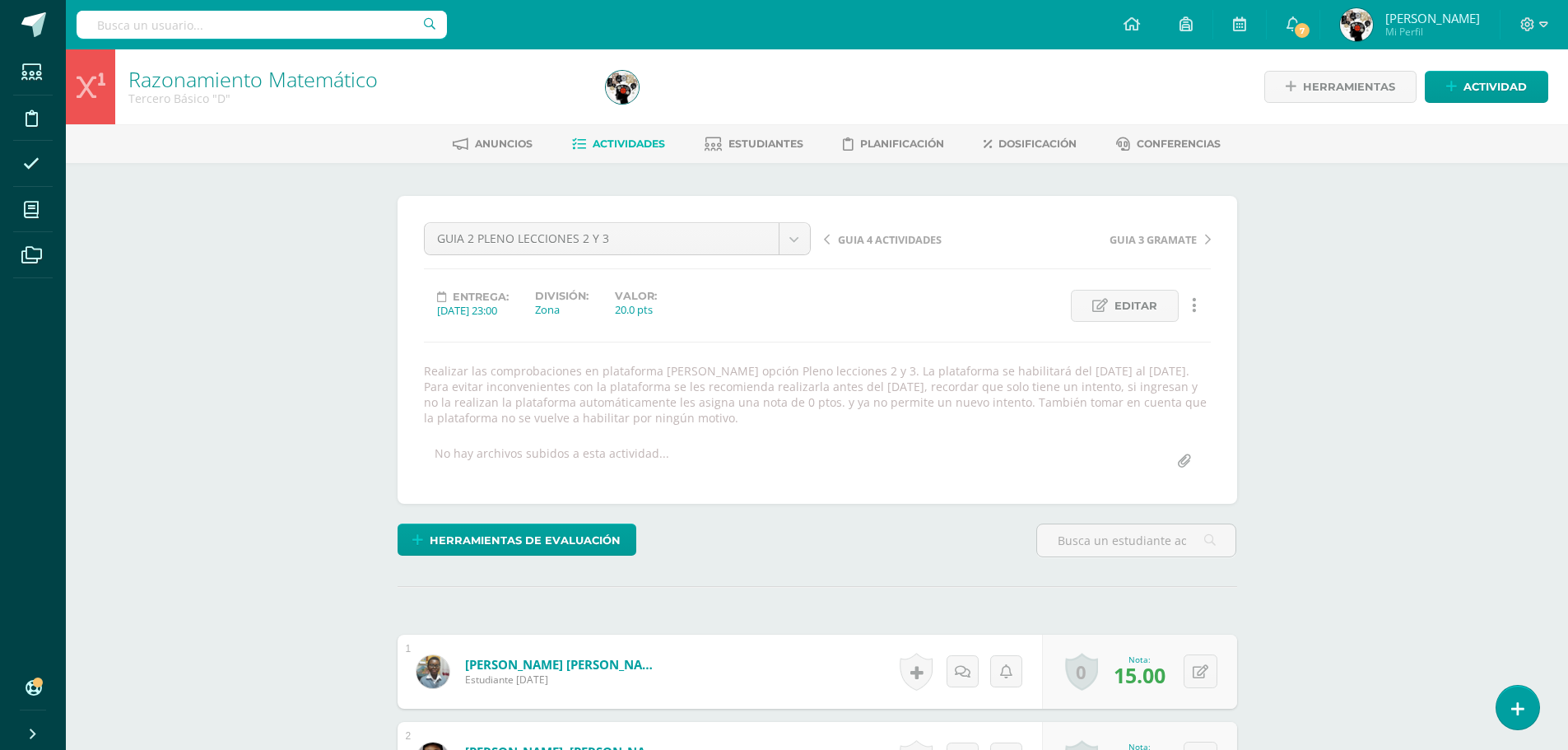
click at [643, 147] on span "Actividades" at bounding box center [628, 143] width 72 height 13
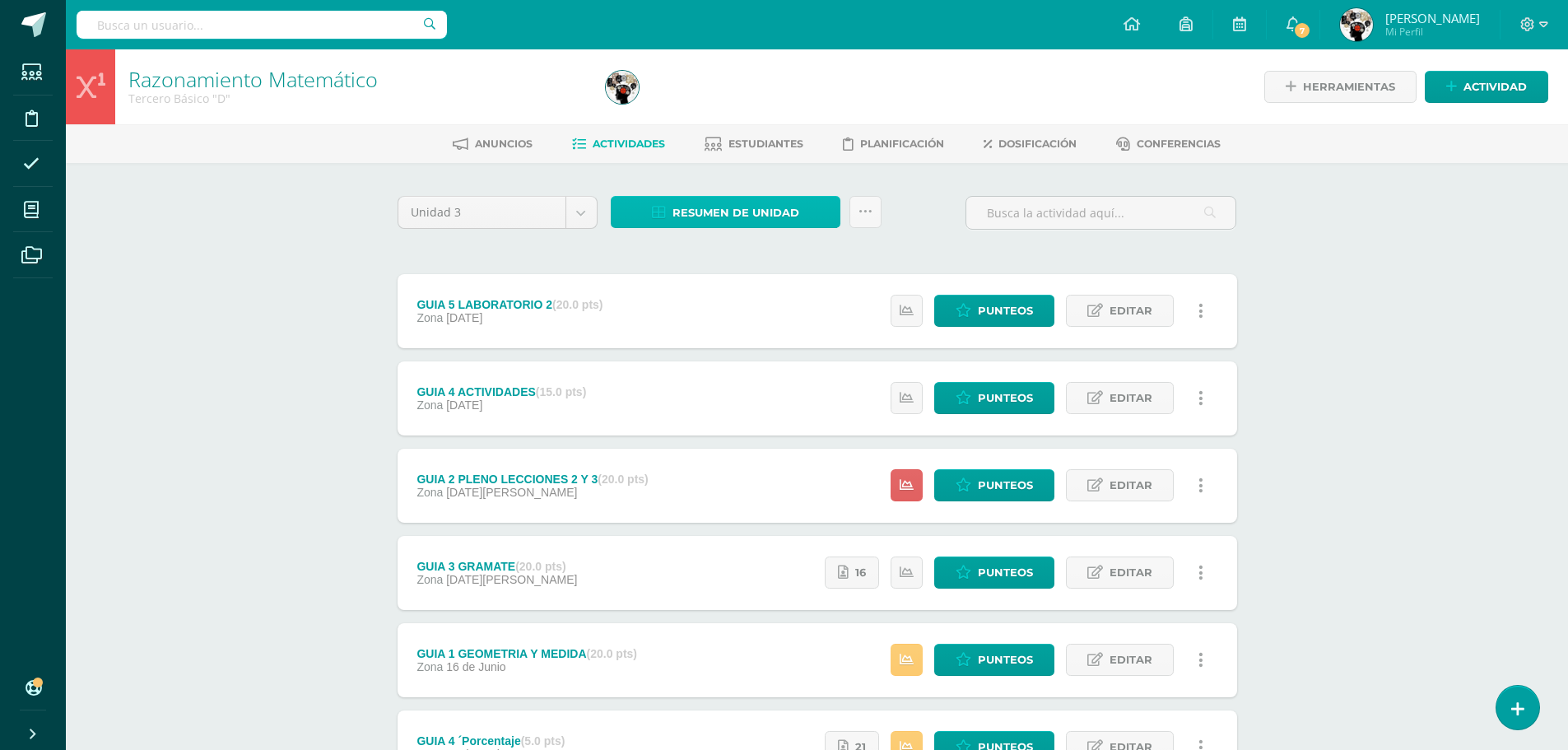
click at [711, 217] on span "Resumen de unidad" at bounding box center [735, 212] width 127 height 31
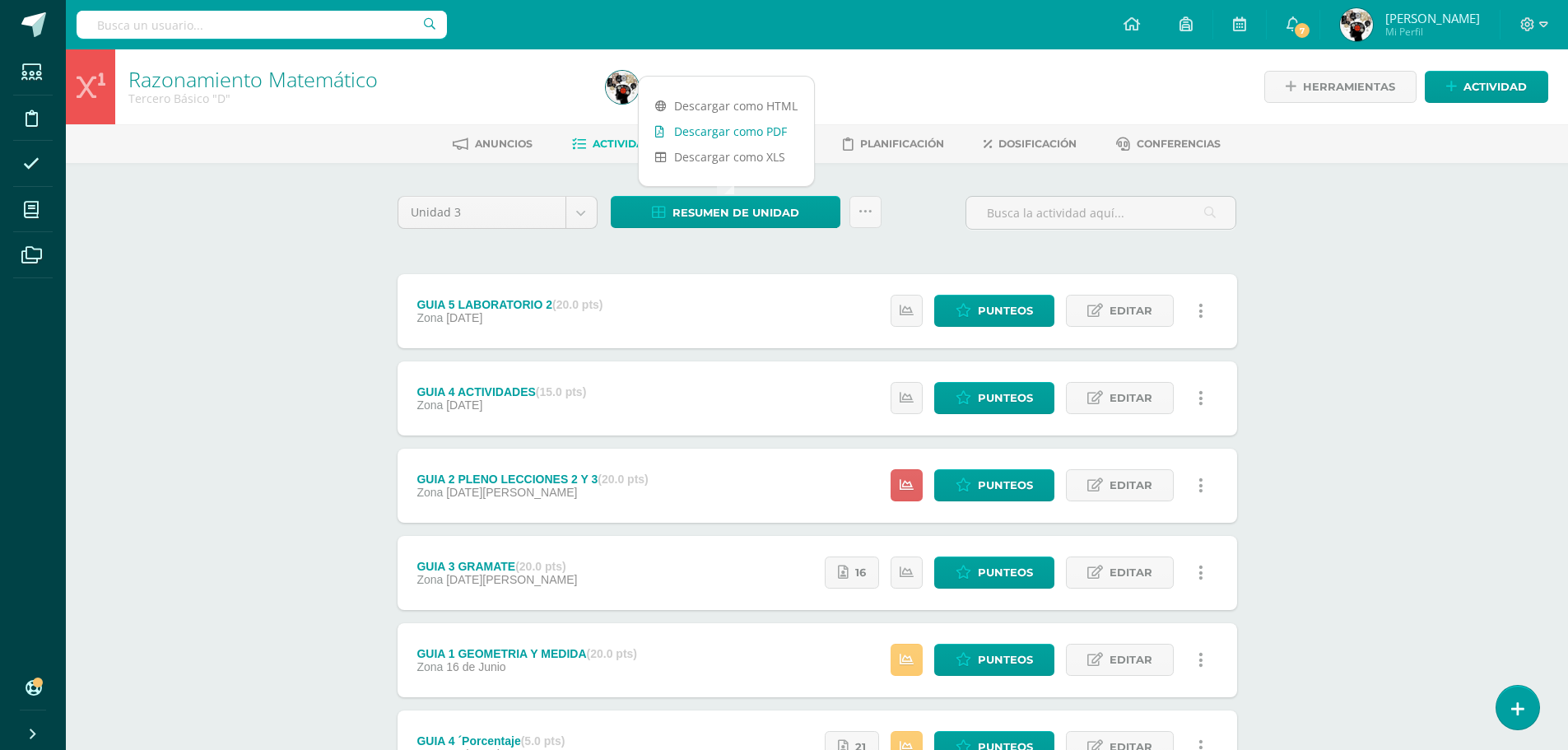
click at [739, 122] on link "Descargar como PDF" at bounding box center [726, 131] width 175 height 26
